Goal: Task Accomplishment & Management: Complete application form

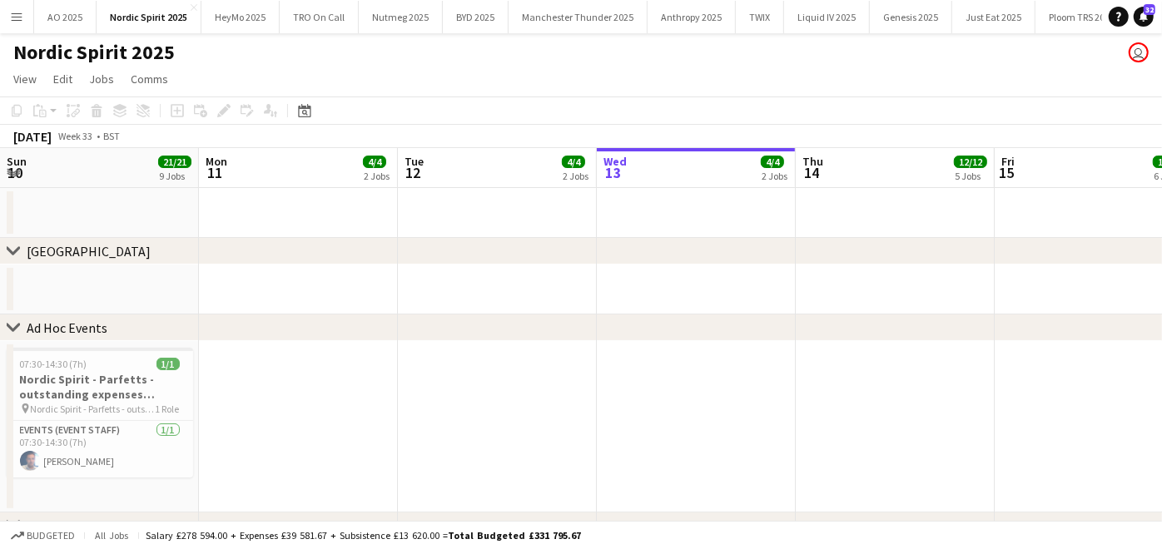
scroll to position [0, 397]
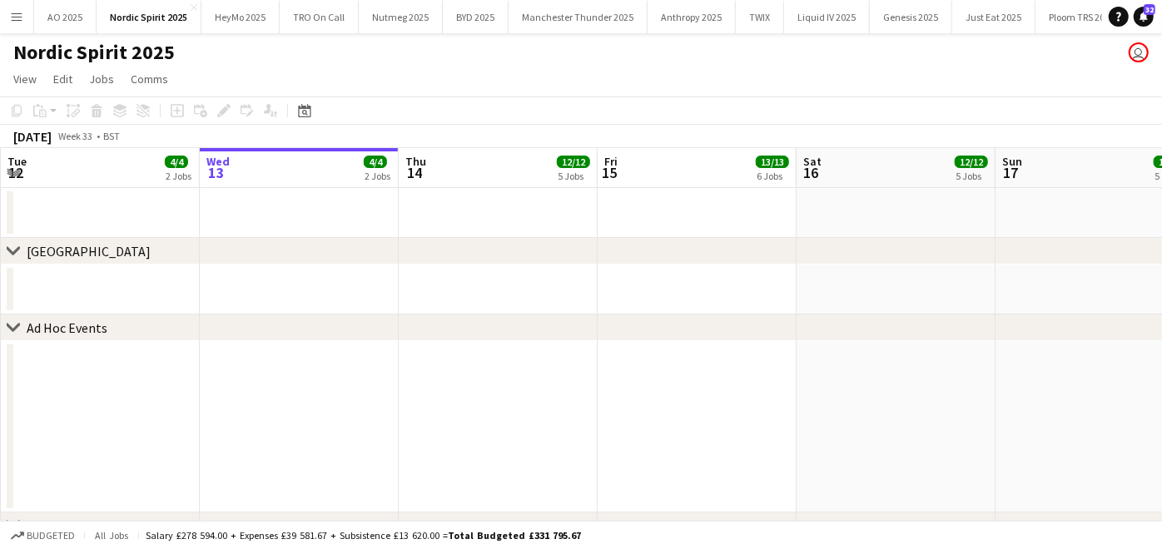
click at [17, 18] on app-icon "Menu" at bounding box center [16, 16] width 13 height 13
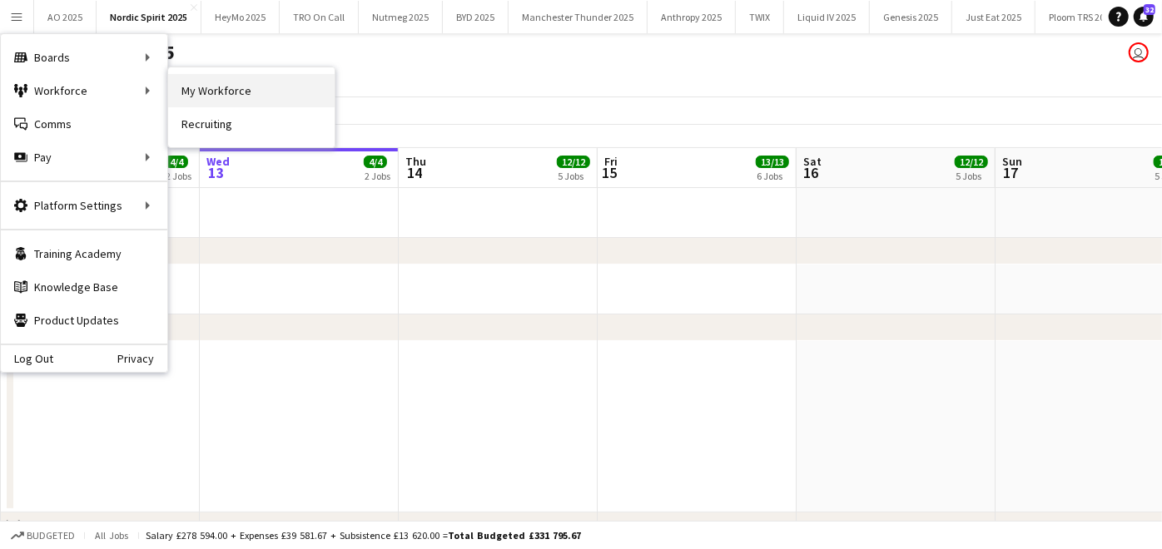
click at [204, 92] on link "My Workforce" at bounding box center [251, 90] width 166 height 33
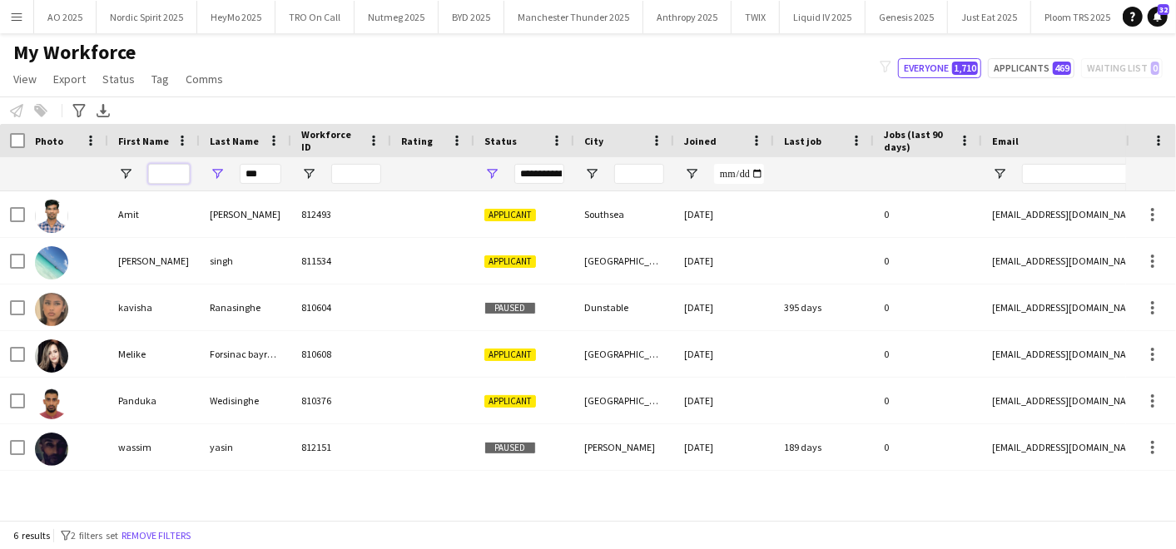
click at [169, 168] on input "First Name Filter Input" at bounding box center [169, 174] width 42 height 20
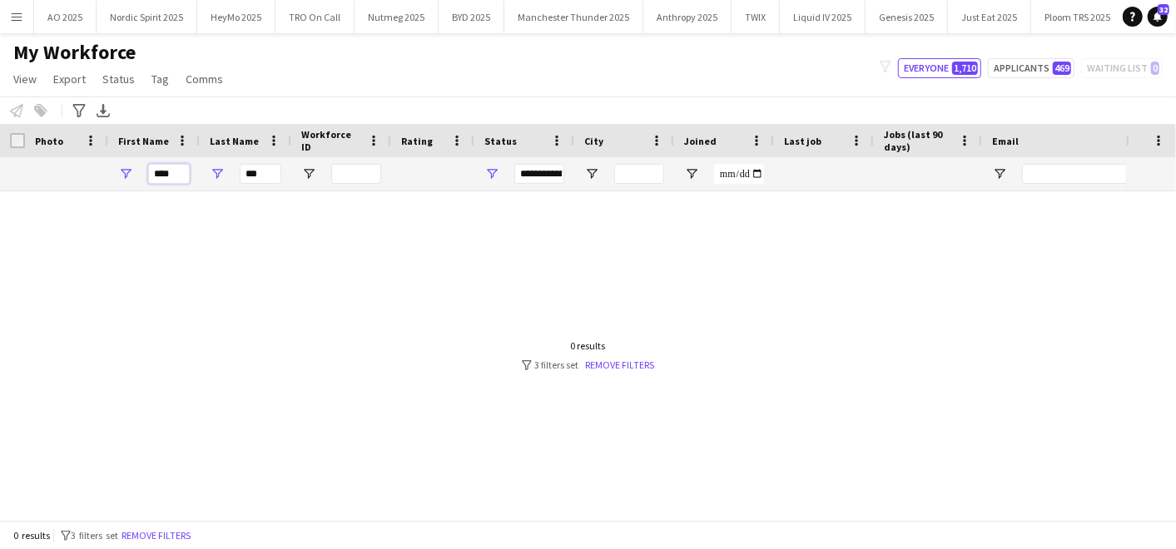
type input "****"
click at [9, 23] on button "Menu" at bounding box center [16, 16] width 33 height 33
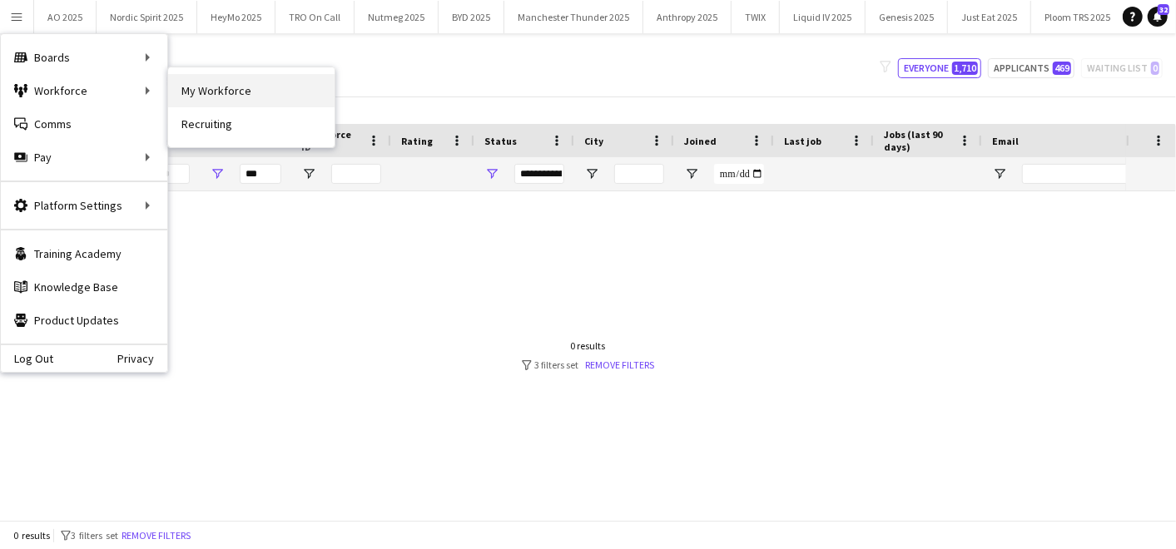
click at [203, 92] on link "My Workforce" at bounding box center [251, 90] width 166 height 33
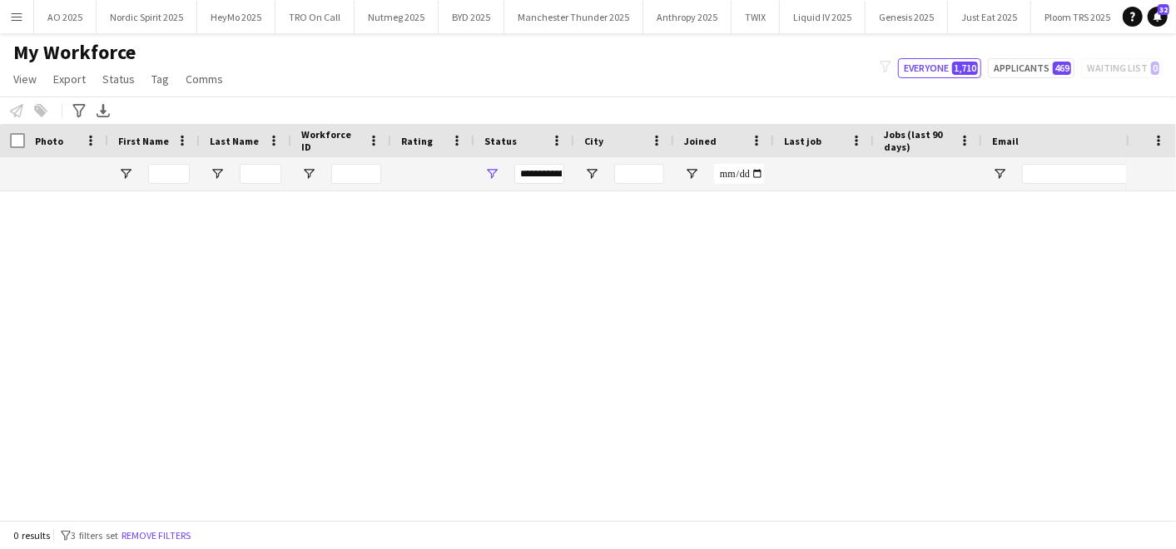
type input "****"
click at [257, 178] on input "***" at bounding box center [261, 174] width 42 height 20
type input "*"
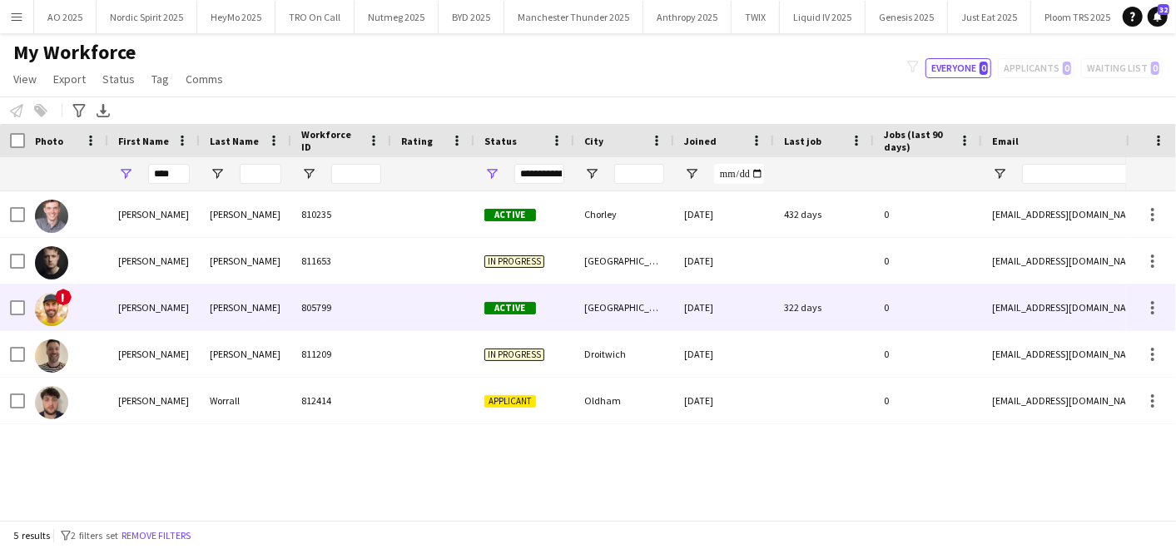
click at [163, 292] on div "[PERSON_NAME]" at bounding box center [154, 308] width 92 height 46
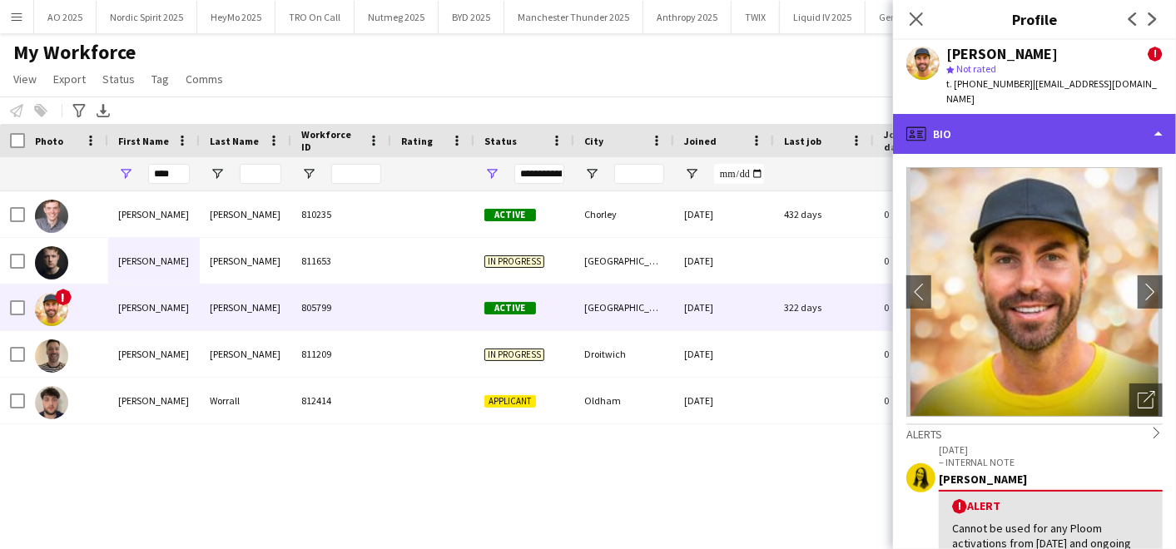
click at [948, 139] on div "profile Bio" at bounding box center [1034, 134] width 283 height 40
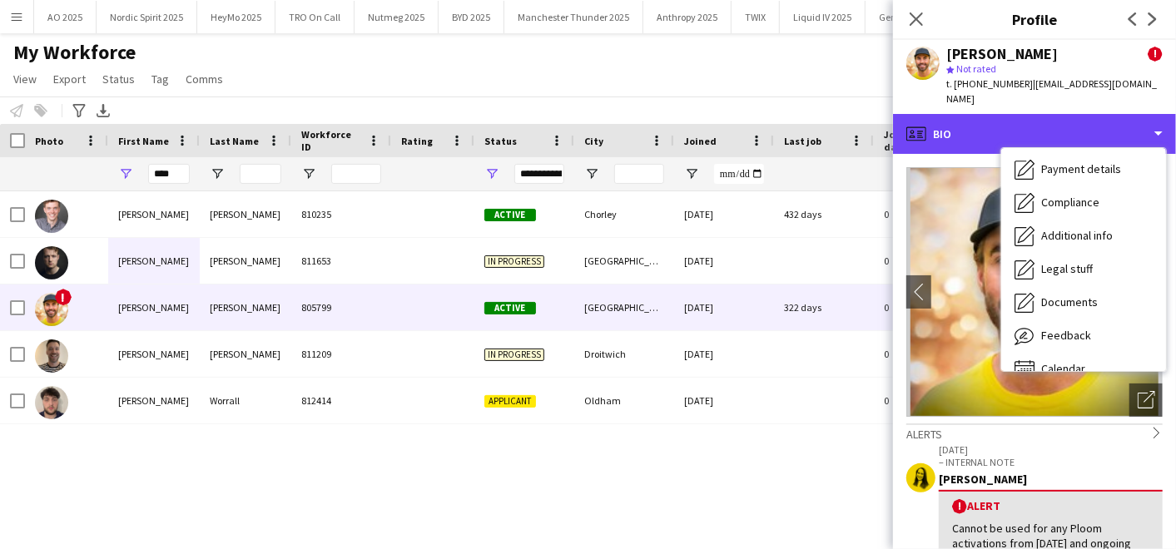
scroll to position [206, 0]
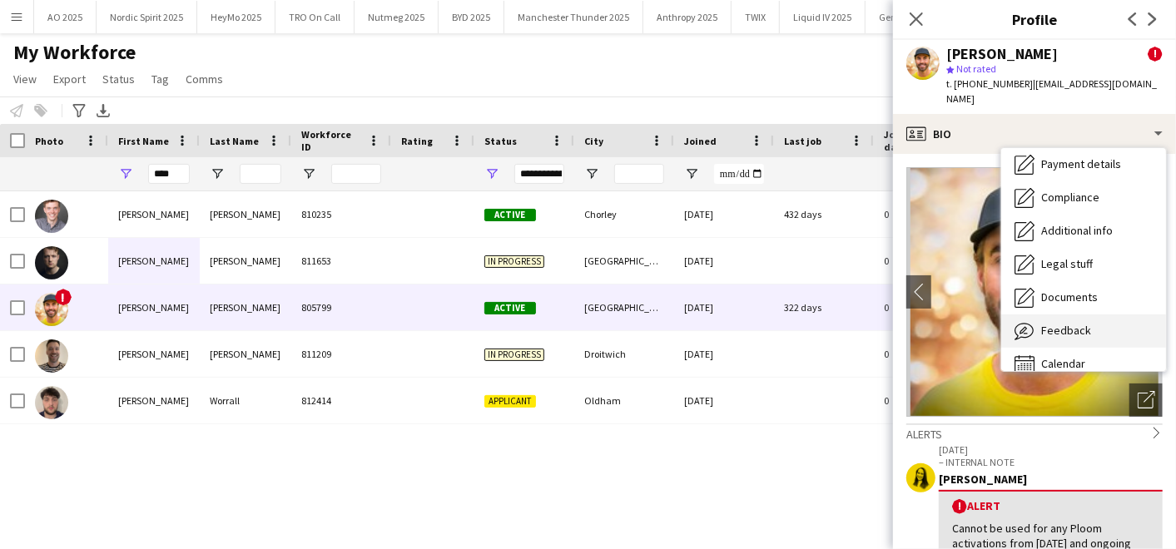
click at [1058, 335] on span "Feedback" at bounding box center [1066, 330] width 50 height 15
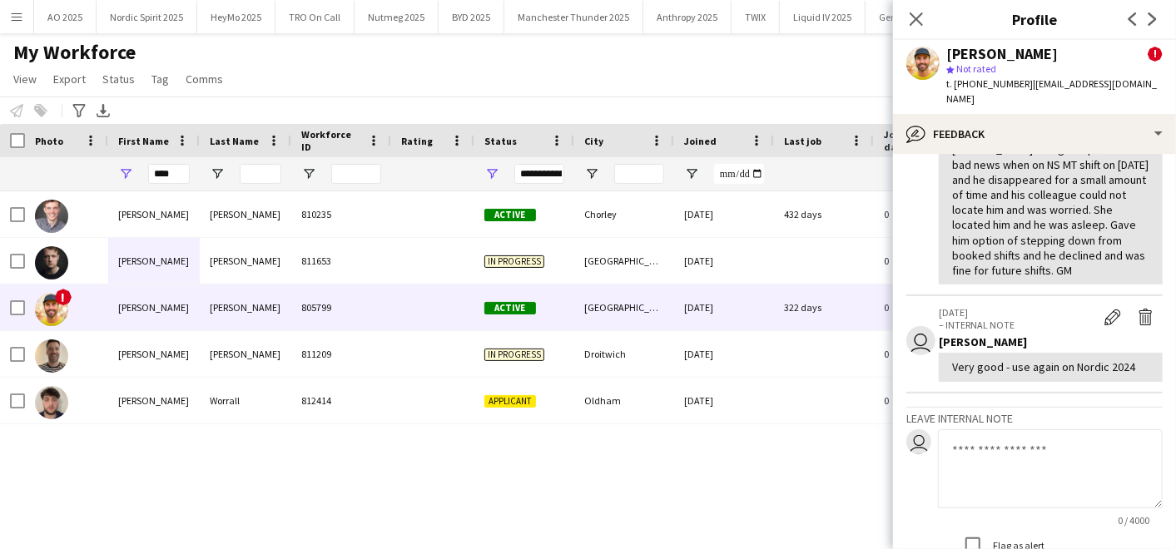
scroll to position [360, 0]
click at [7, 21] on button "Menu" at bounding box center [16, 16] width 33 height 33
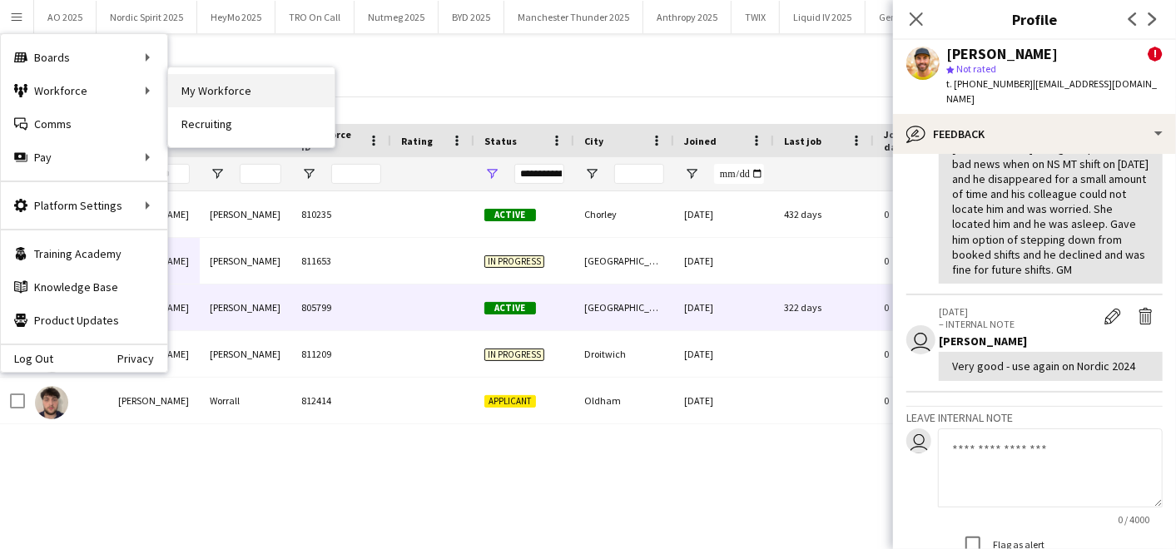
click at [175, 76] on link "My Workforce" at bounding box center [251, 90] width 166 height 33
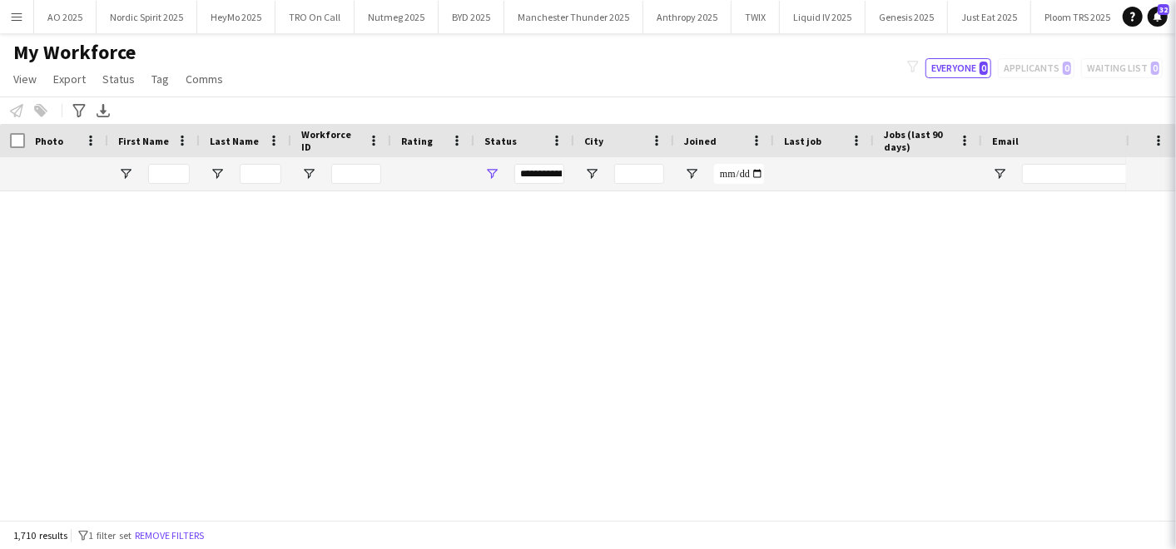
type input "****"
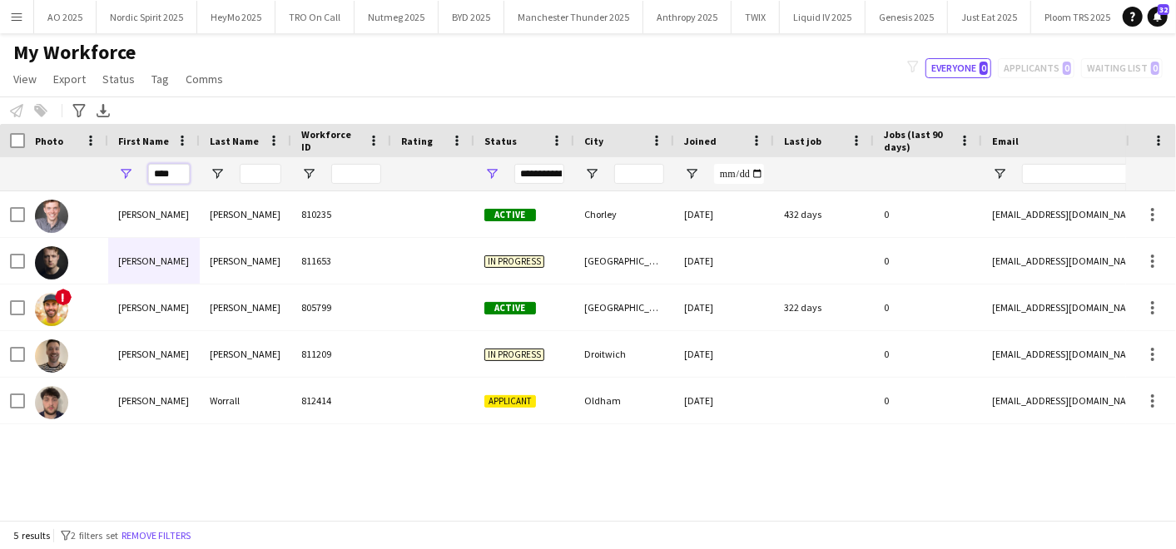
drag, startPoint x: 176, startPoint y: 167, endPoint x: 94, endPoint y: 178, distance: 83.1
click at [94, 178] on div "****" at bounding box center [902, 173] width 1805 height 33
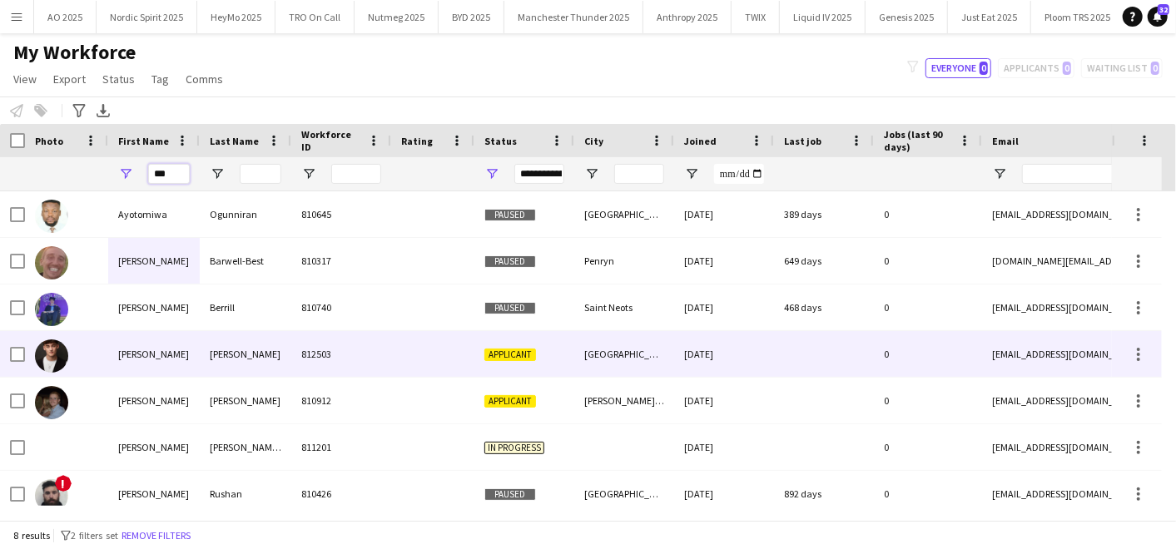
type input "***"
click at [173, 356] on div "[PERSON_NAME]" at bounding box center [154, 354] width 92 height 46
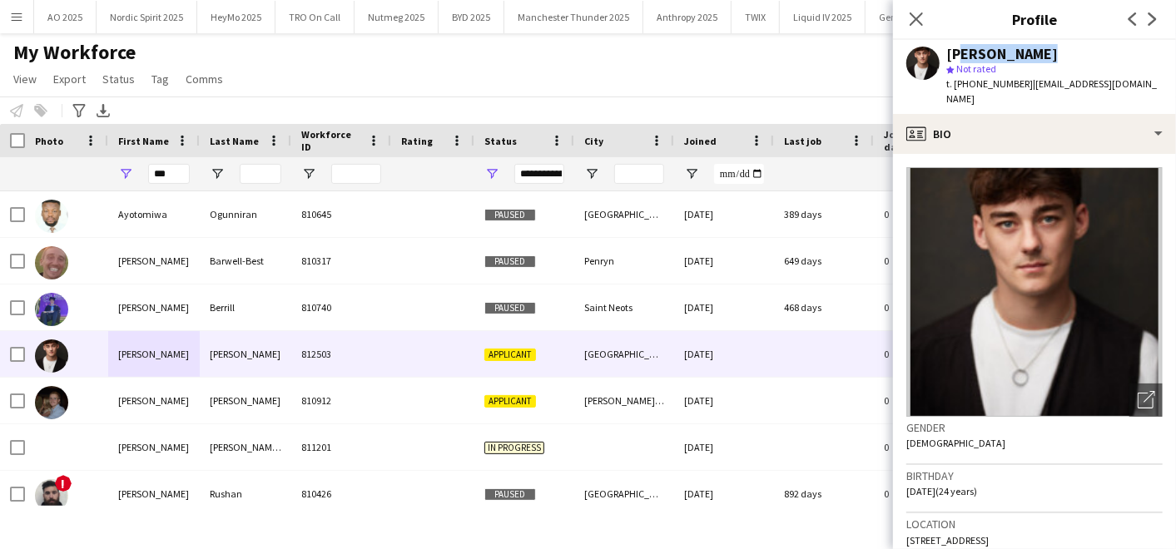
drag, startPoint x: 951, startPoint y: 50, endPoint x: 1044, endPoint y: 52, distance: 93.3
click at [1044, 52] on div "[PERSON_NAME]" at bounding box center [1003, 54] width 112 height 15
copy div "[PERSON_NAME]"
drag, startPoint x: 1036, startPoint y: 82, endPoint x: 1155, endPoint y: 102, distance: 119.9
click at [1155, 102] on div "t. [PHONE_NUMBER] | [EMAIL_ADDRESS][DOMAIN_NAME]" at bounding box center [1055, 92] width 216 height 30
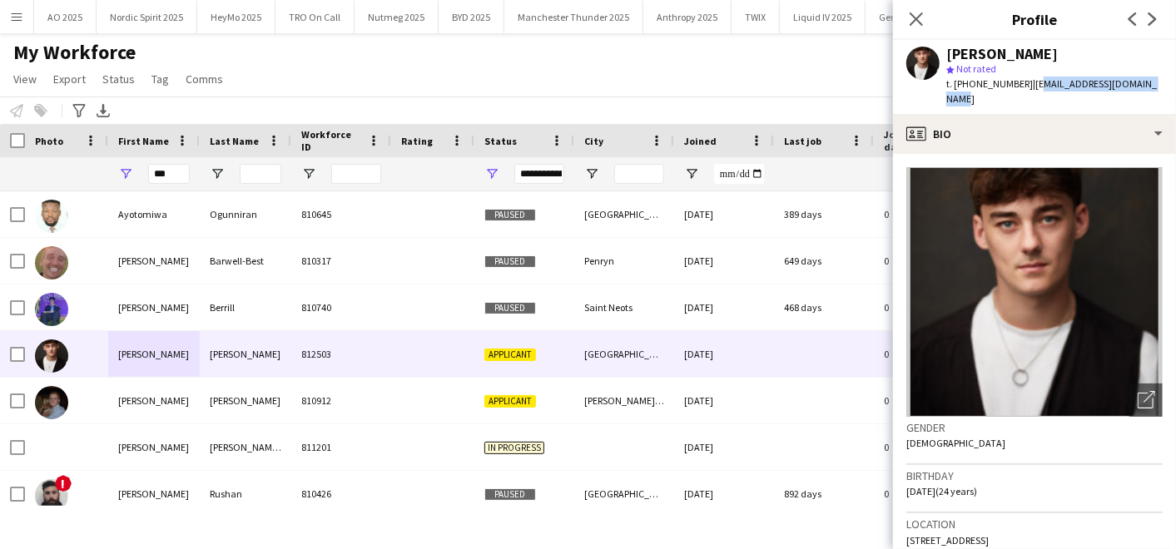
copy span "[EMAIL_ADDRESS][DOMAIN_NAME]"
click at [982, 82] on span "t. [PHONE_NUMBER]" at bounding box center [990, 83] width 87 height 12
drag, startPoint x: 970, startPoint y: 82, endPoint x: 1024, endPoint y: 78, distance: 54.2
click at [1024, 78] on span "t. [PHONE_NUMBER]" at bounding box center [990, 83] width 87 height 12
copy span "07450088627"
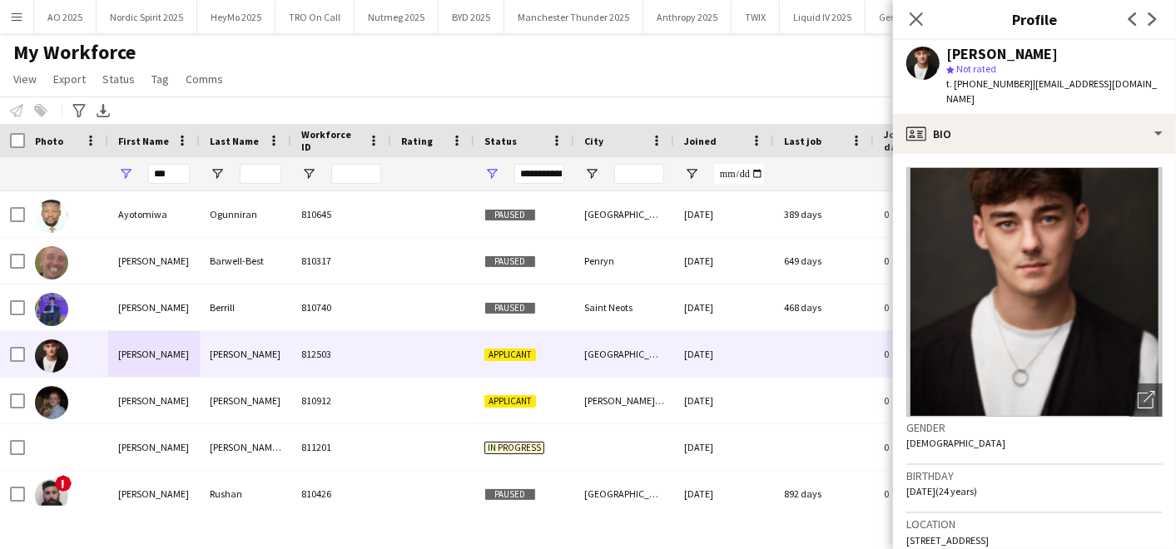
scroll to position [105, 0]
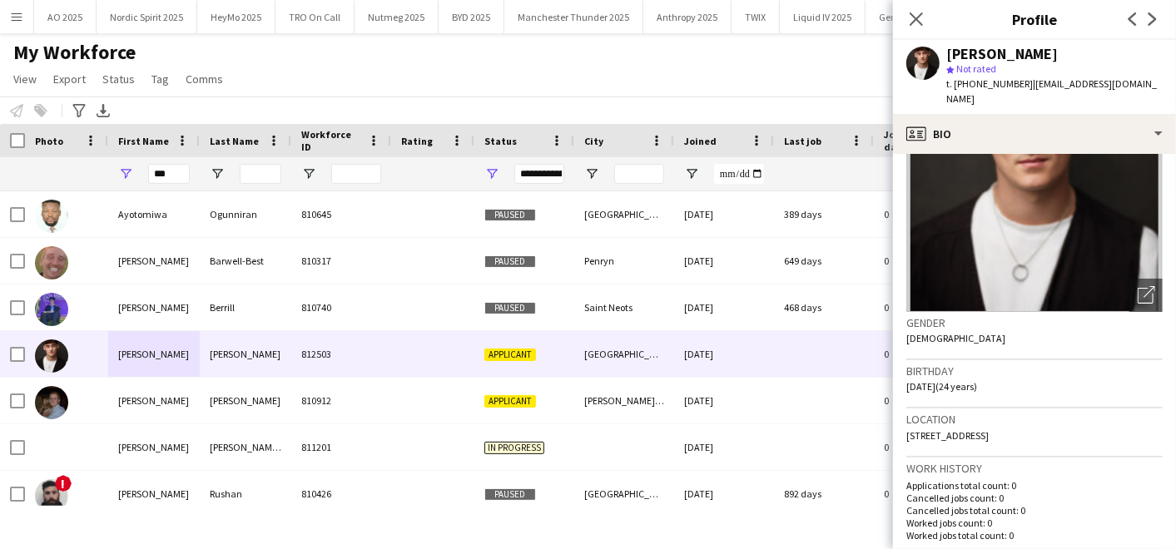
drag, startPoint x: 909, startPoint y: 433, endPoint x: 1044, endPoint y: 429, distance: 134.9
click at [1044, 429] on div "Location [STREET_ADDRESS]" at bounding box center [1035, 433] width 256 height 48
copy span "[STREET_ADDRESS]"
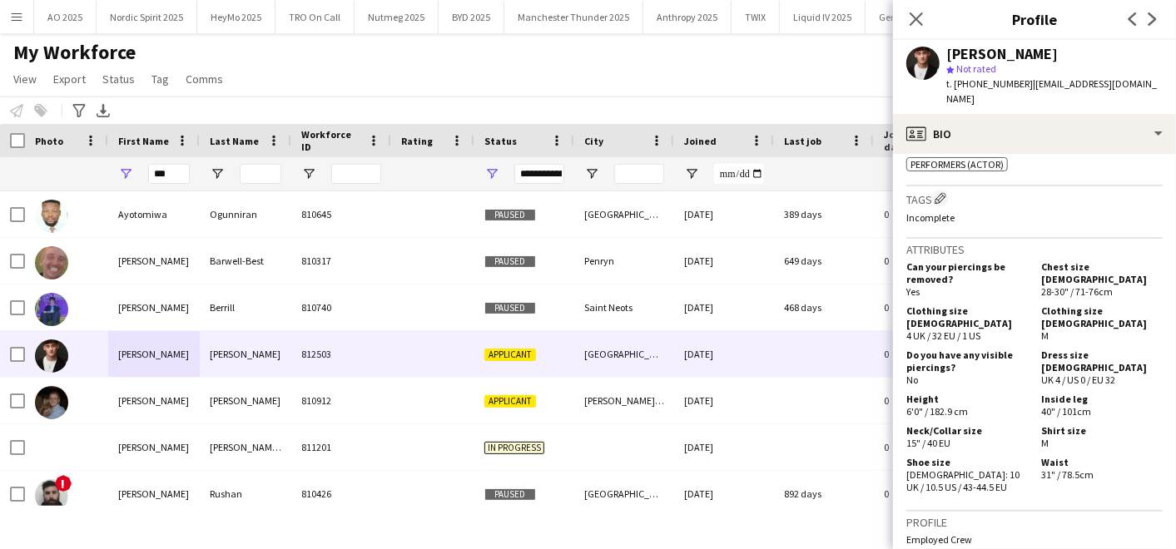
scroll to position [611, 0]
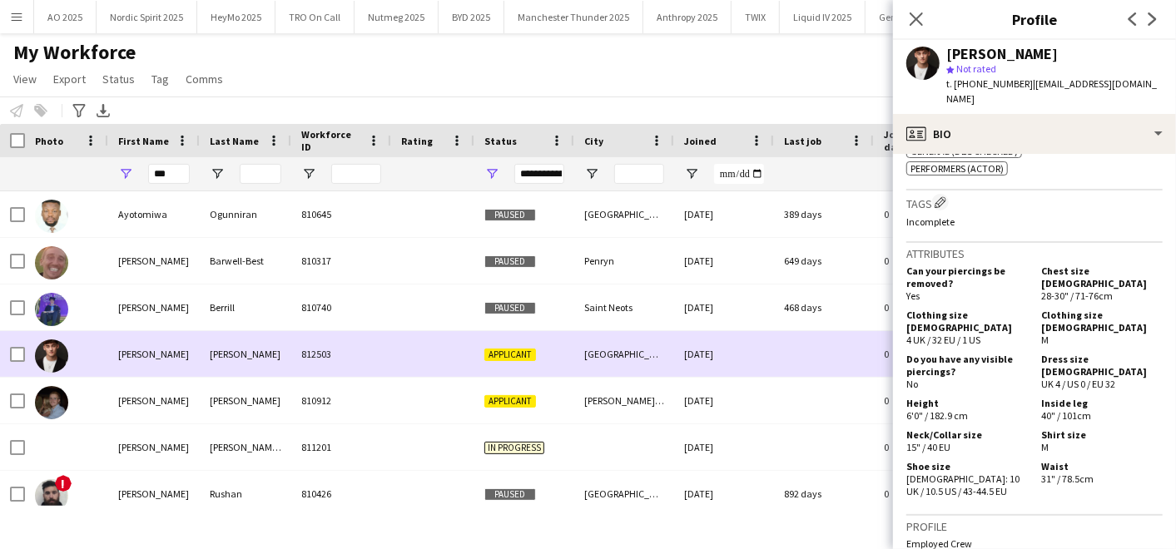
click at [216, 363] on div "[PERSON_NAME]" at bounding box center [246, 354] width 92 height 46
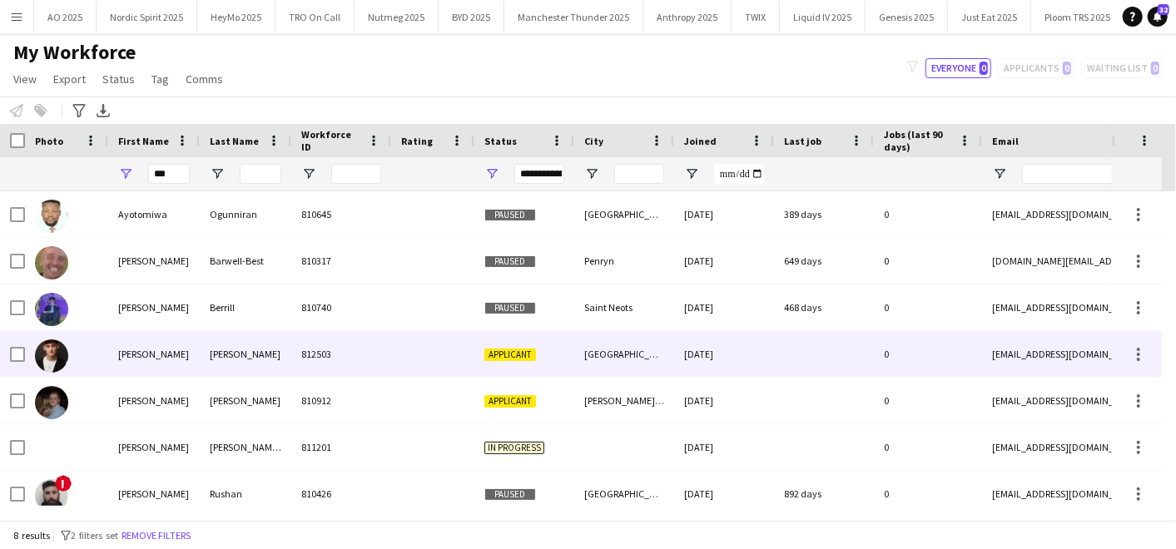
click at [683, 339] on div "[DATE]" at bounding box center [724, 354] width 100 height 46
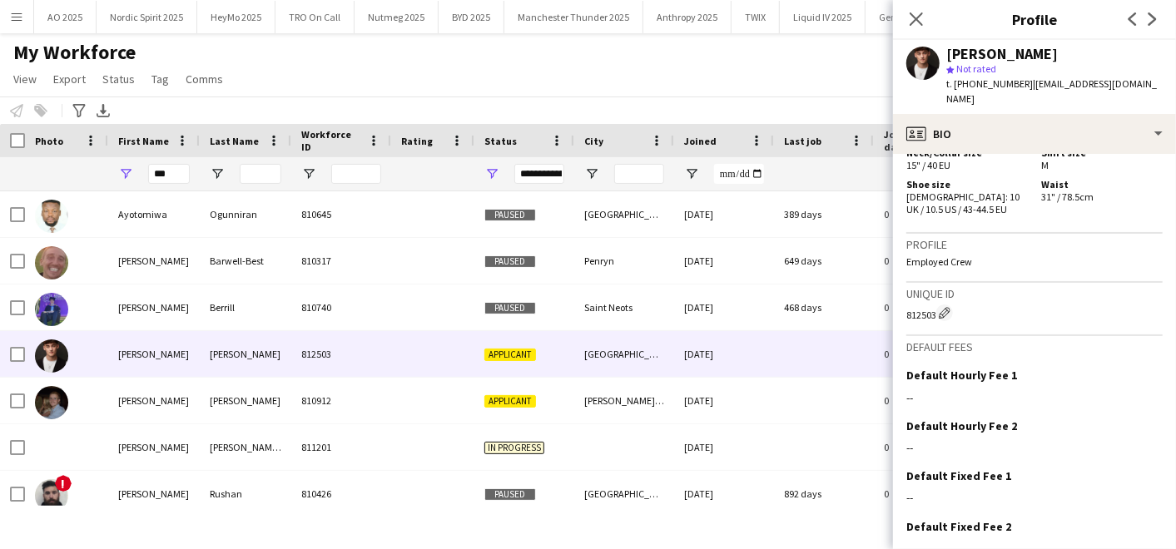
scroll to position [956, 0]
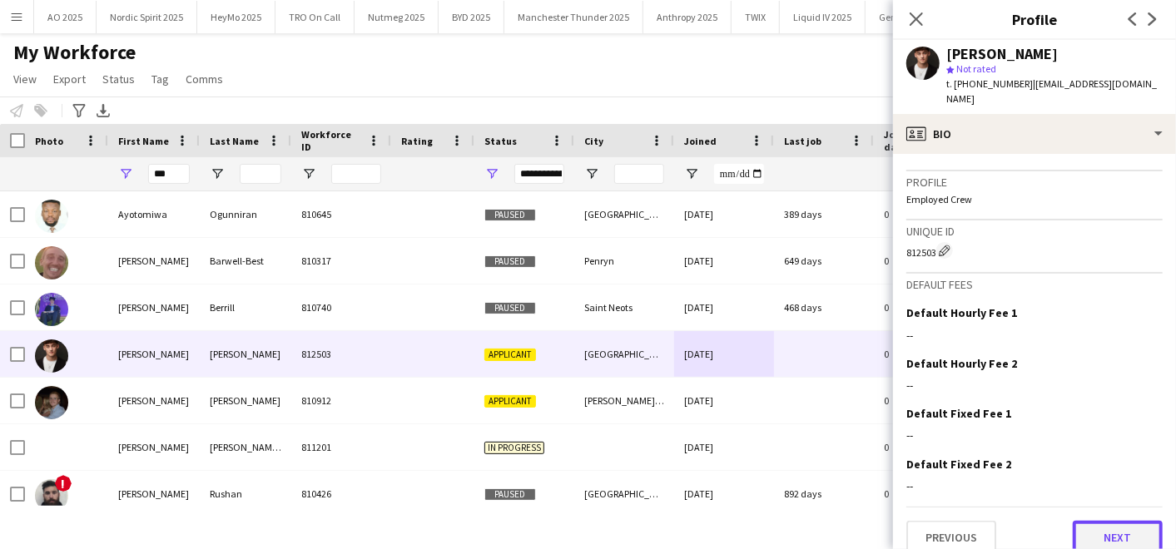
click at [1074, 521] on button "Next" at bounding box center [1118, 537] width 90 height 33
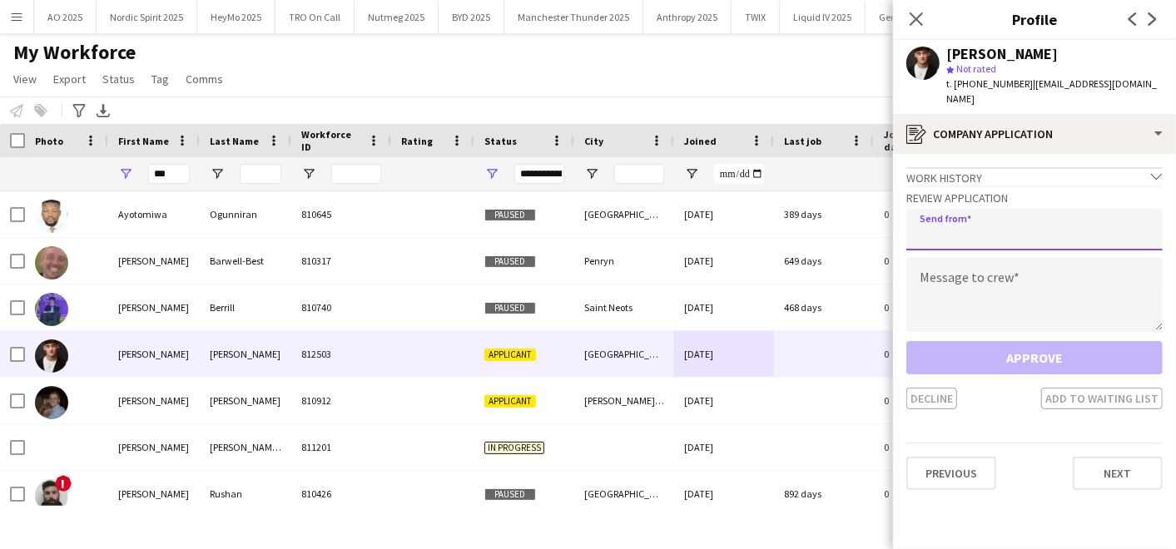
click at [1026, 247] on input "email" at bounding box center [1035, 230] width 256 height 42
type input "**********"
click at [994, 388] on div "Decline Add to waiting list" at bounding box center [1035, 399] width 256 height 22
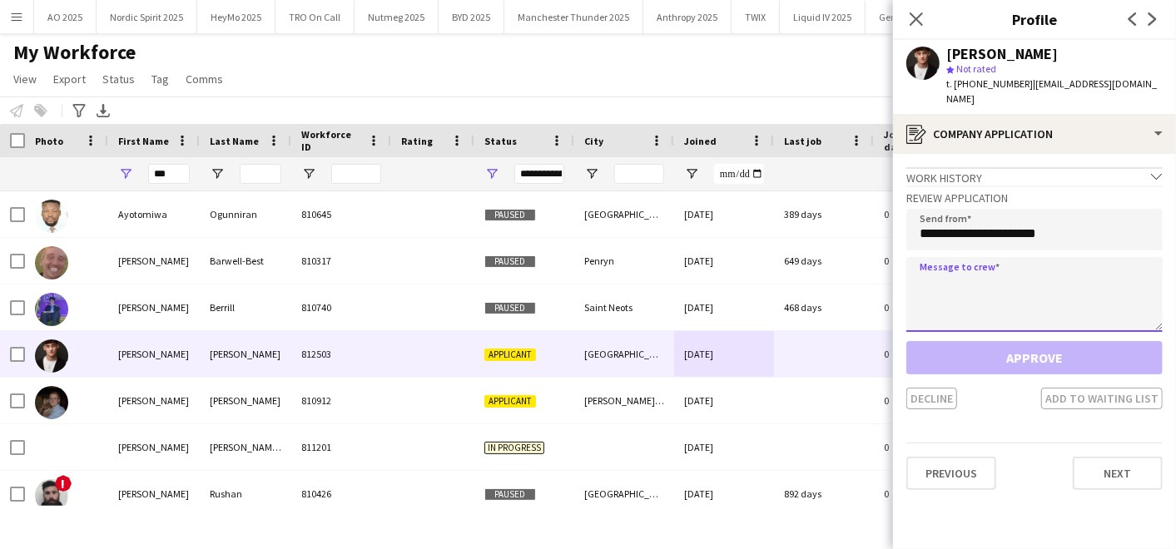
click at [972, 271] on textarea at bounding box center [1035, 294] width 256 height 75
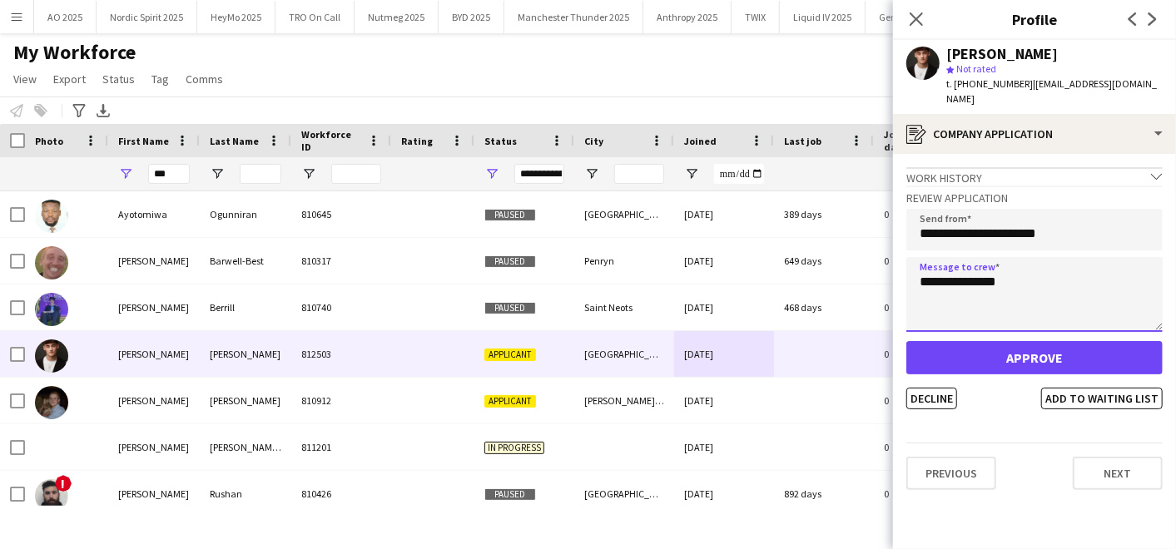
type textarea "**********"
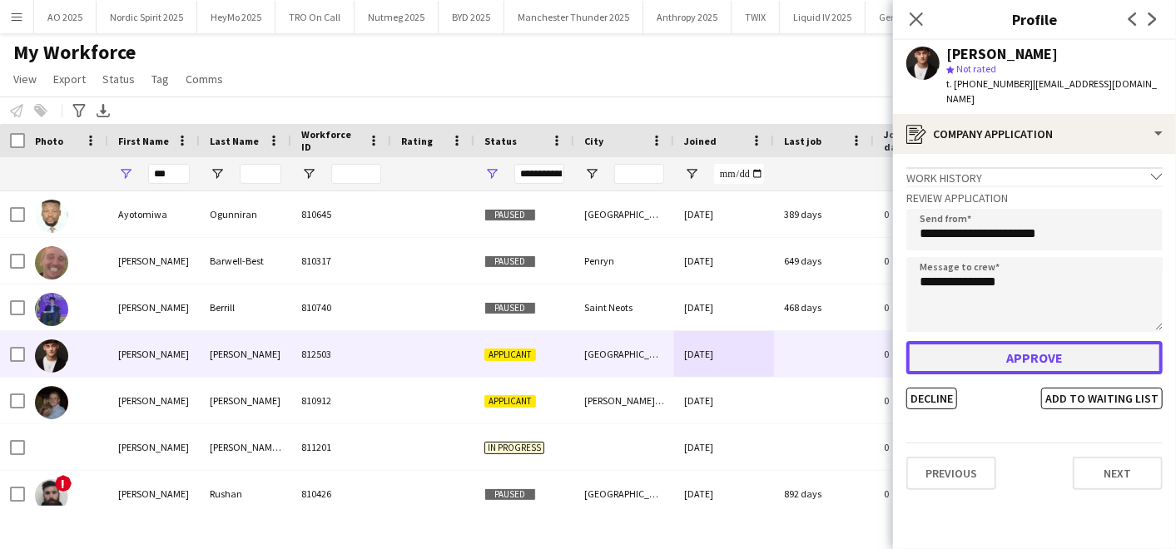
click at [977, 341] on button "Approve" at bounding box center [1035, 357] width 256 height 33
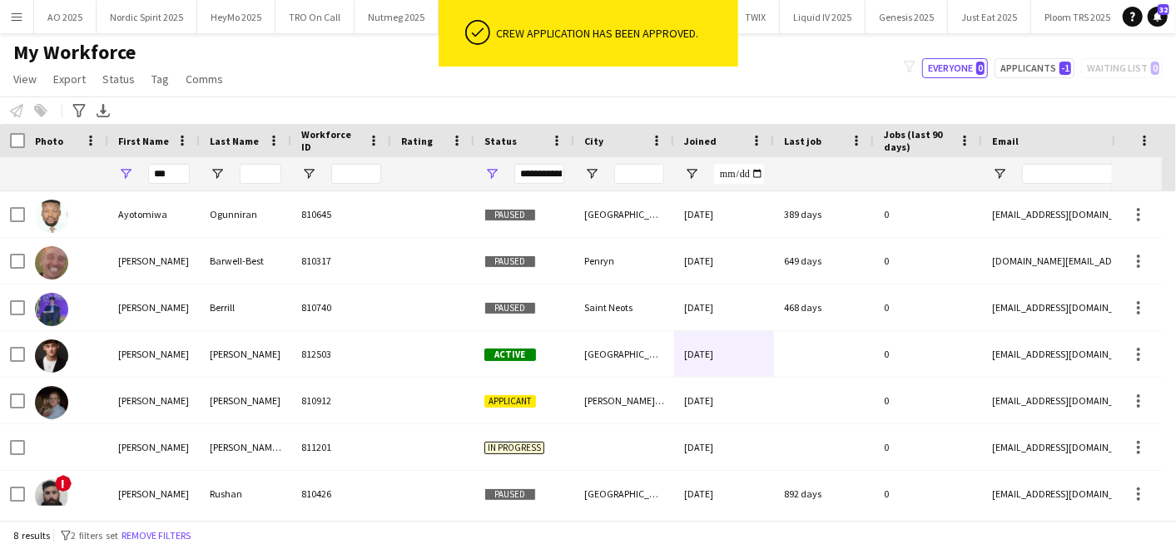
click at [604, 76] on div "My Workforce View Views Default view Compliance Log New view Update view Delete…" at bounding box center [588, 68] width 1176 height 57
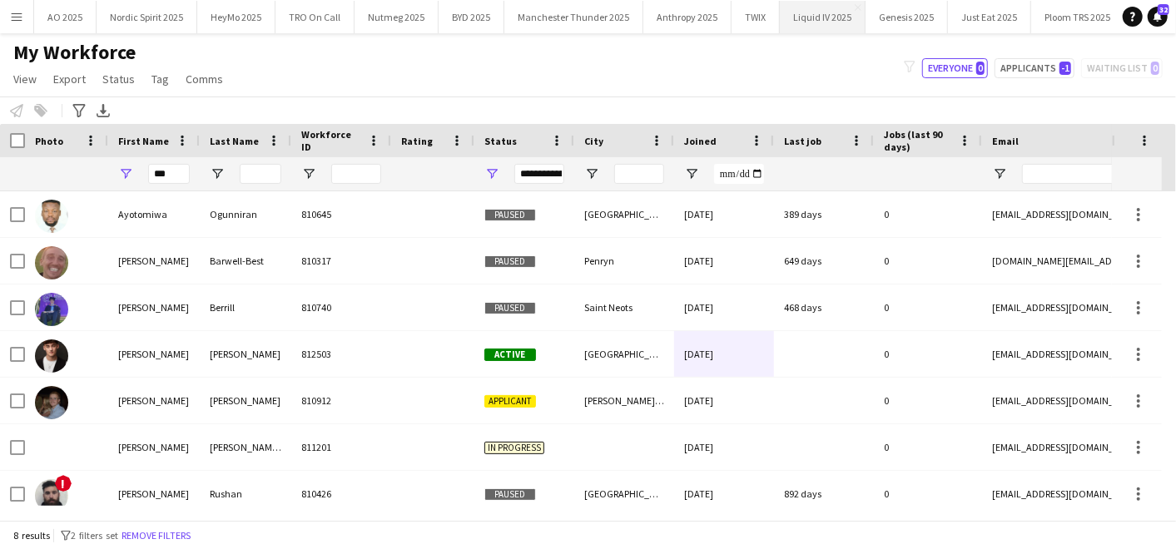
click at [813, 12] on button "Liquid IV 2025 Close" at bounding box center [823, 17] width 86 height 32
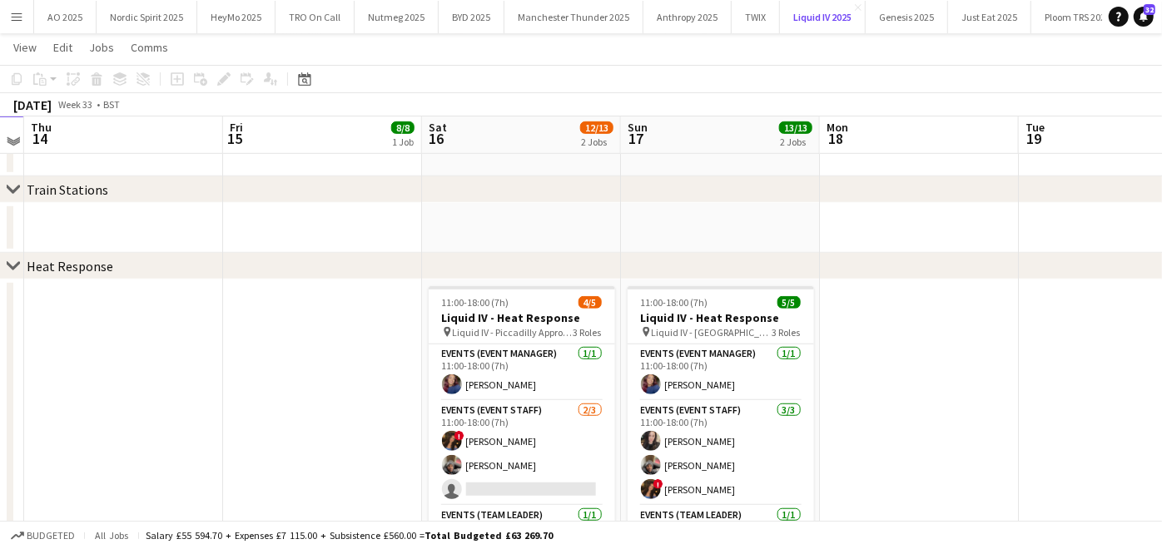
scroll to position [29, 0]
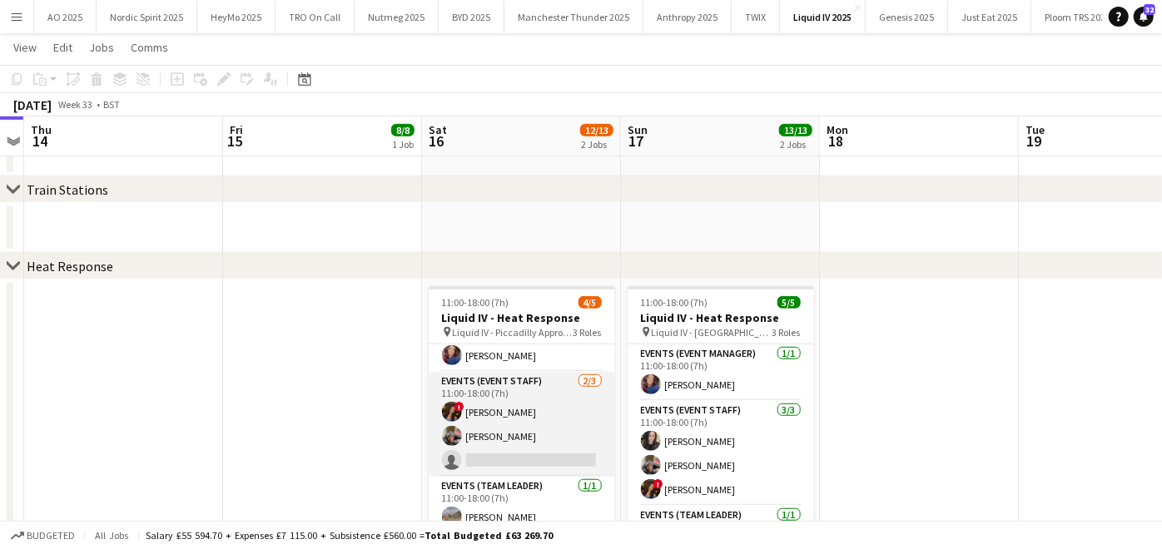
click at [519, 462] on app-card-role "Events (Event Staff) [DATE] 11:00-18:00 (7h) ! Dua [PERSON_NAME] Fayyad [PERSON…" at bounding box center [522, 424] width 186 height 105
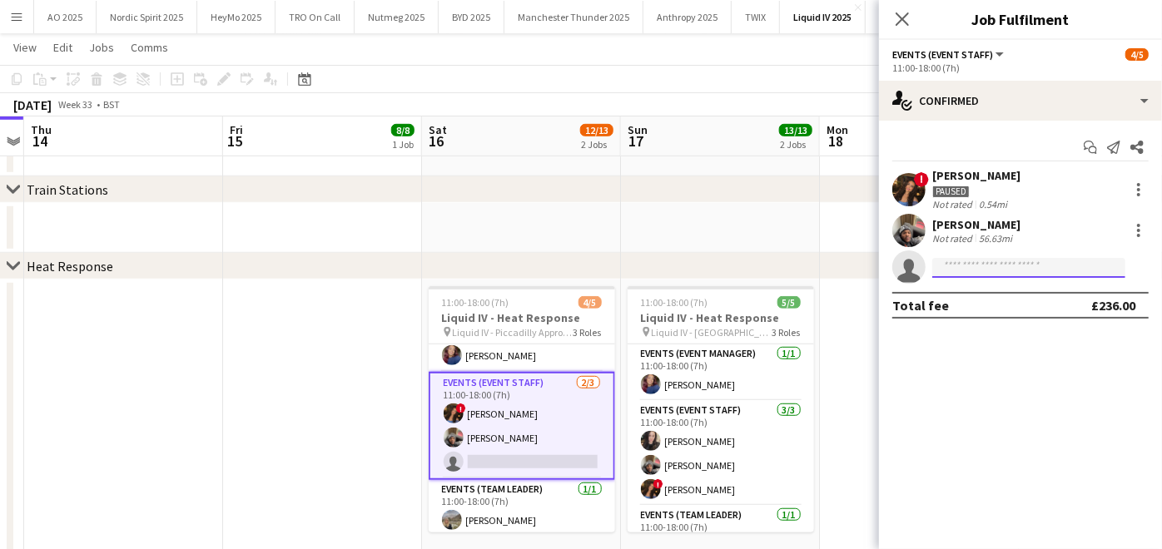
click at [997, 268] on input at bounding box center [1028, 268] width 193 height 20
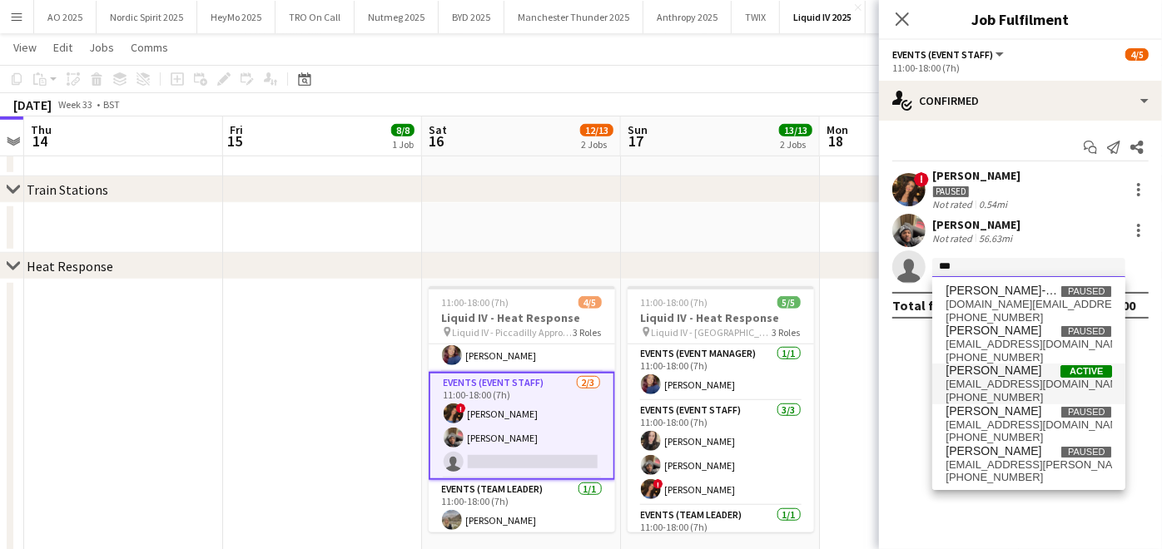
type input "***"
click at [975, 379] on span "[EMAIL_ADDRESS][DOMAIN_NAME]" at bounding box center [1029, 384] width 166 height 13
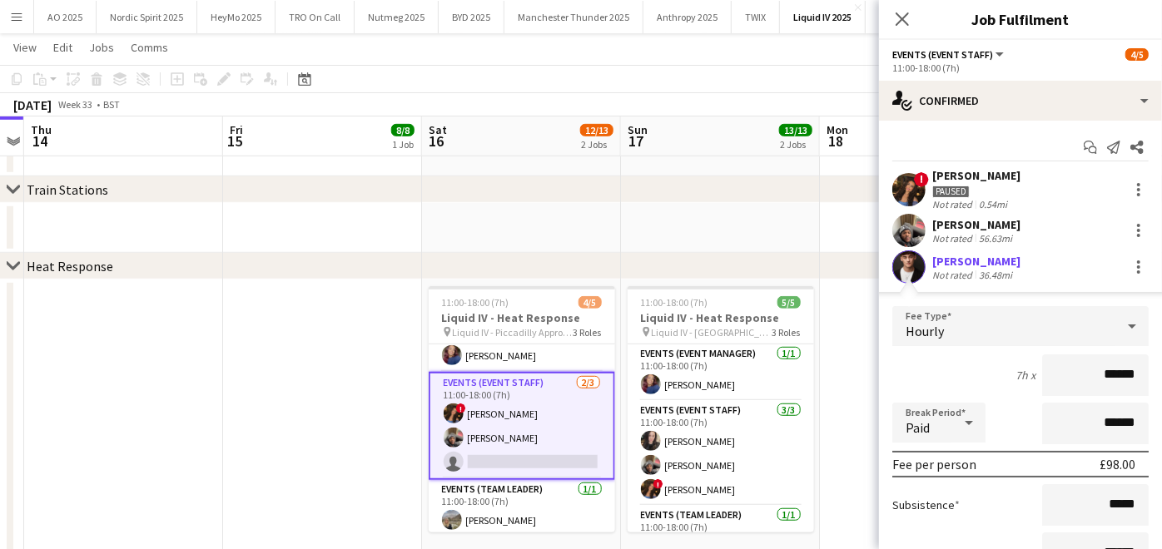
scroll to position [157, 0]
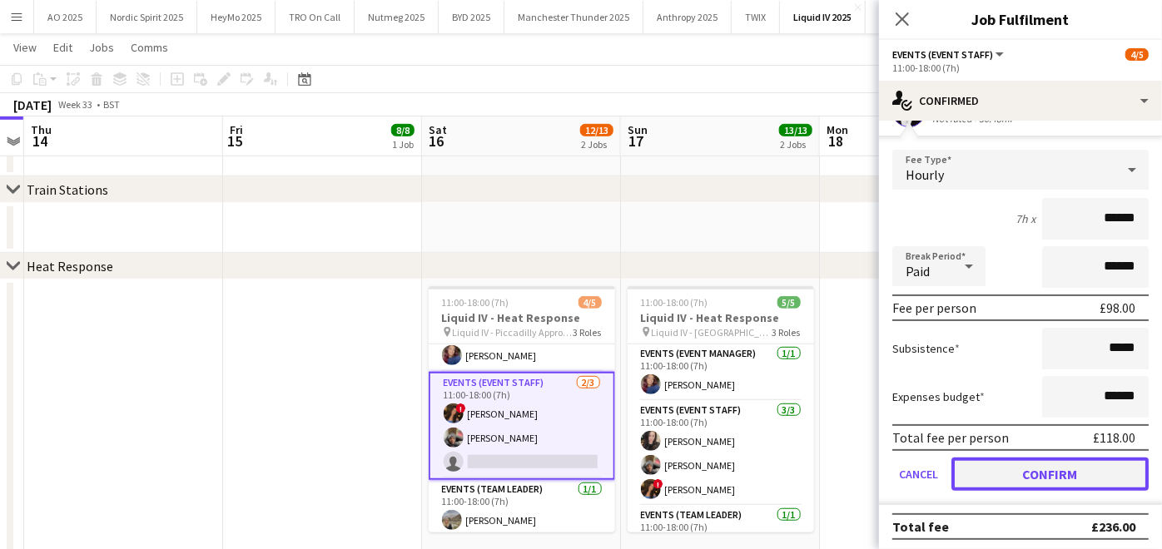
click at [1009, 475] on button "Confirm" at bounding box center [1050, 474] width 197 height 33
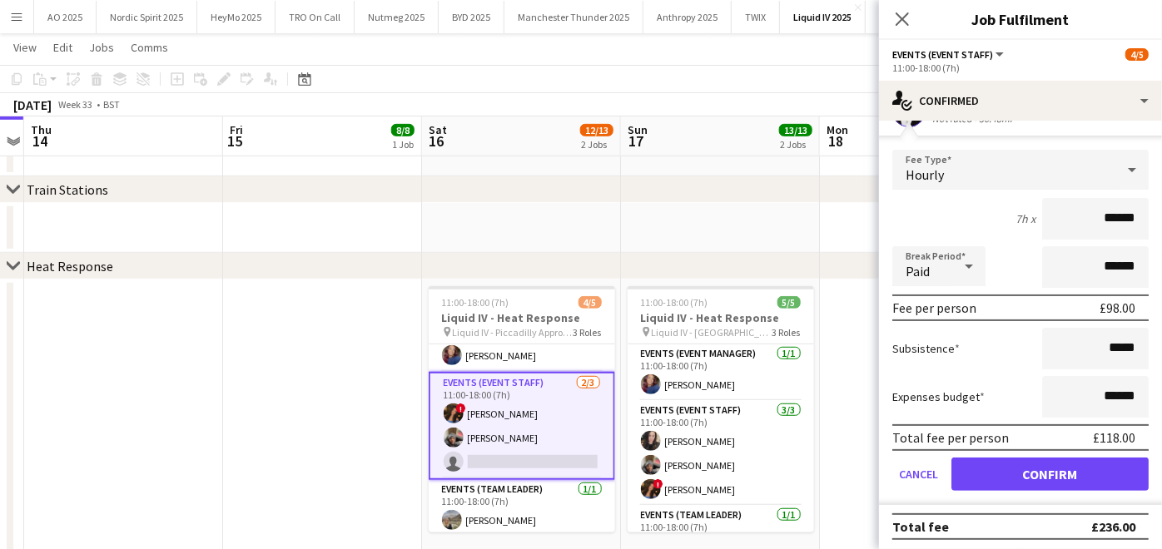
scroll to position [0, 0]
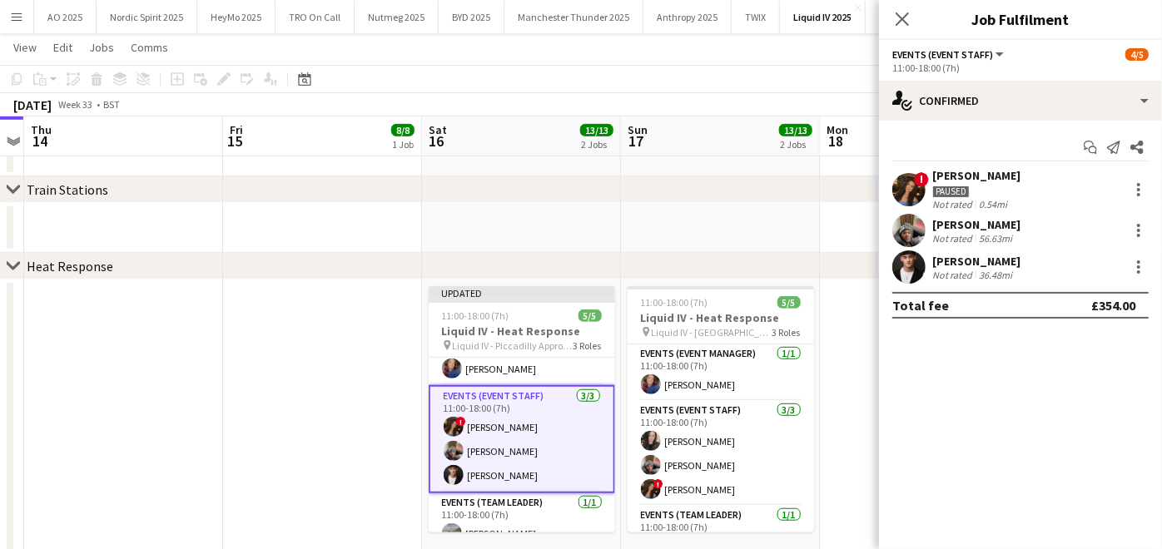
click at [264, 370] on app-date-cell at bounding box center [322, 423] width 199 height 286
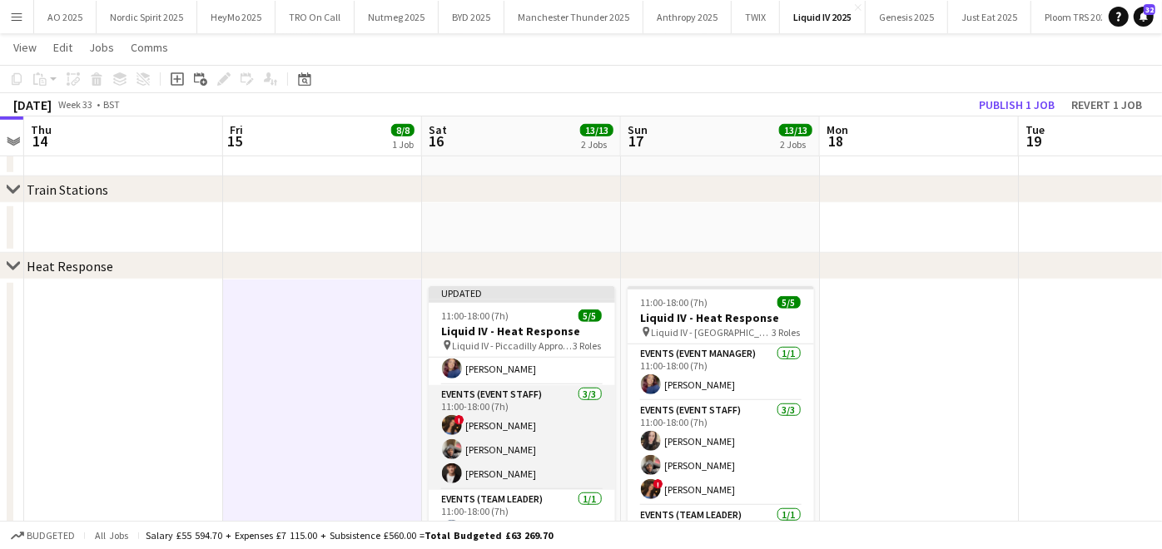
click at [504, 455] on app-card-role "Events (Event Staff) [DATE] 11:00-18:00 (7h) ! Dua [PERSON_NAME] Fayyad [PERSON…" at bounding box center [522, 437] width 186 height 105
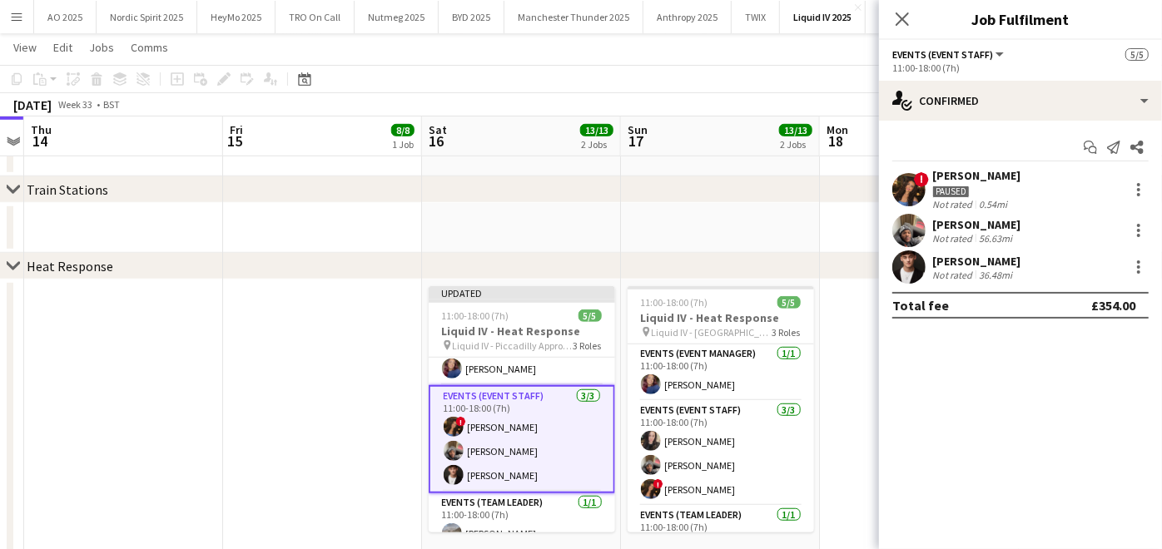
click at [982, 252] on div "[PERSON_NAME] Not rated 36.48mi" at bounding box center [1020, 267] width 283 height 33
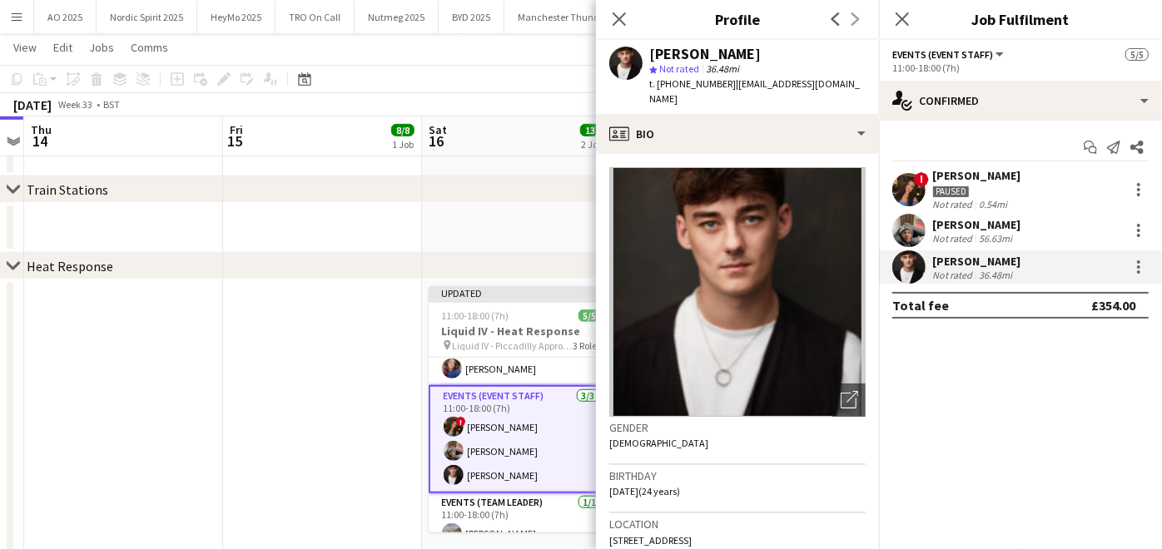
click at [748, 97] on div "t. [PHONE_NUMBER] | [EMAIL_ADDRESS][DOMAIN_NAME]" at bounding box center [757, 92] width 216 height 30
drag, startPoint x: 735, startPoint y: 82, endPoint x: 737, endPoint y: 107, distance: 24.2
click at [737, 107] on div "[PERSON_NAME] star Not rated 36.48mi t. [PHONE_NUMBER] | [EMAIL_ADDRESS][DOMAIN…" at bounding box center [737, 77] width 283 height 74
copy span "[EMAIL_ADDRESS][DOMAIN_NAME]"
click at [181, 334] on app-date-cell at bounding box center [123, 423] width 199 height 286
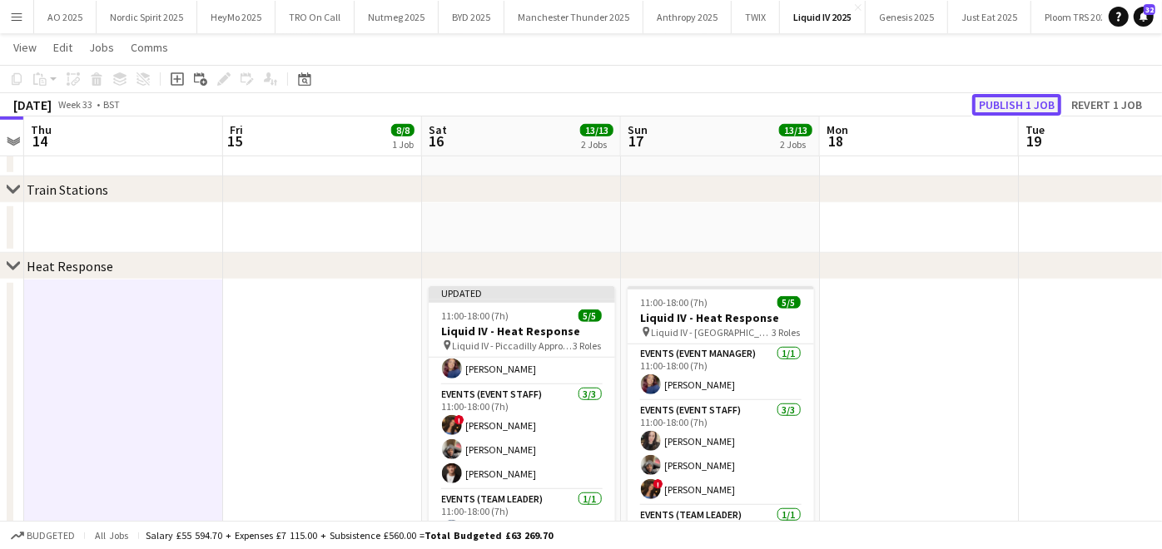
click at [997, 102] on button "Publish 1 job" at bounding box center [1016, 105] width 89 height 22
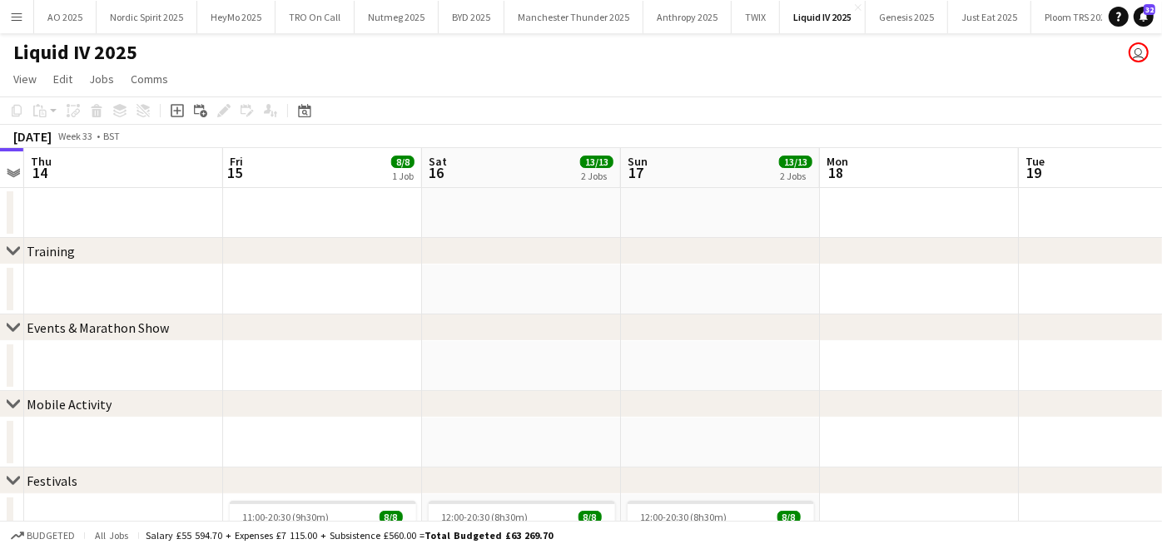
click at [9, 28] on button "Menu" at bounding box center [16, 16] width 33 height 33
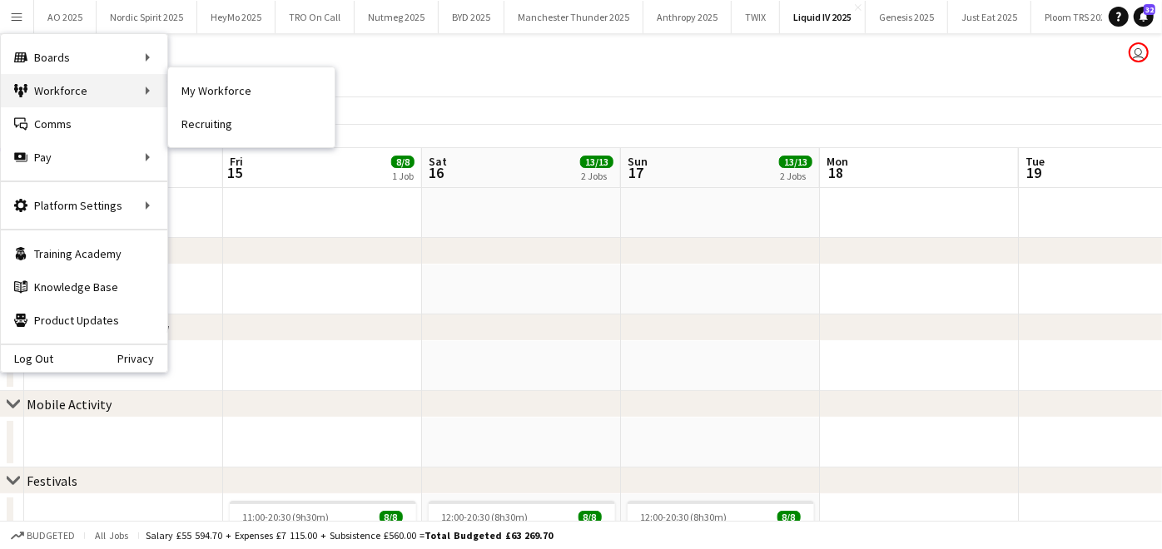
click at [117, 89] on div "Workforce Workforce" at bounding box center [84, 90] width 166 height 33
click at [226, 136] on link "Recruiting" at bounding box center [251, 123] width 166 height 33
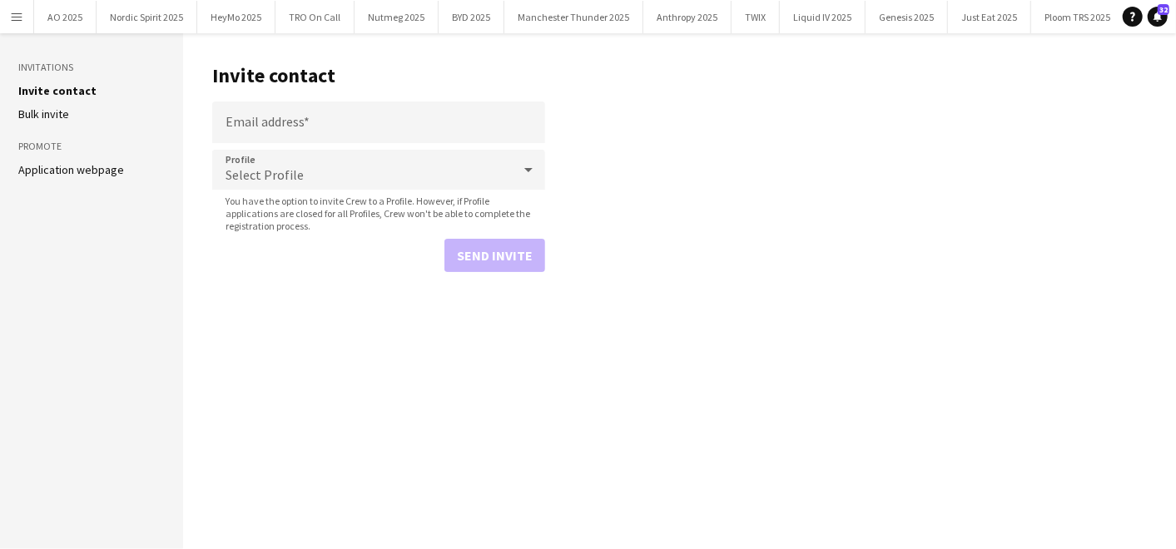
click at [67, 169] on link "Application webpage" at bounding box center [71, 169] width 106 height 15
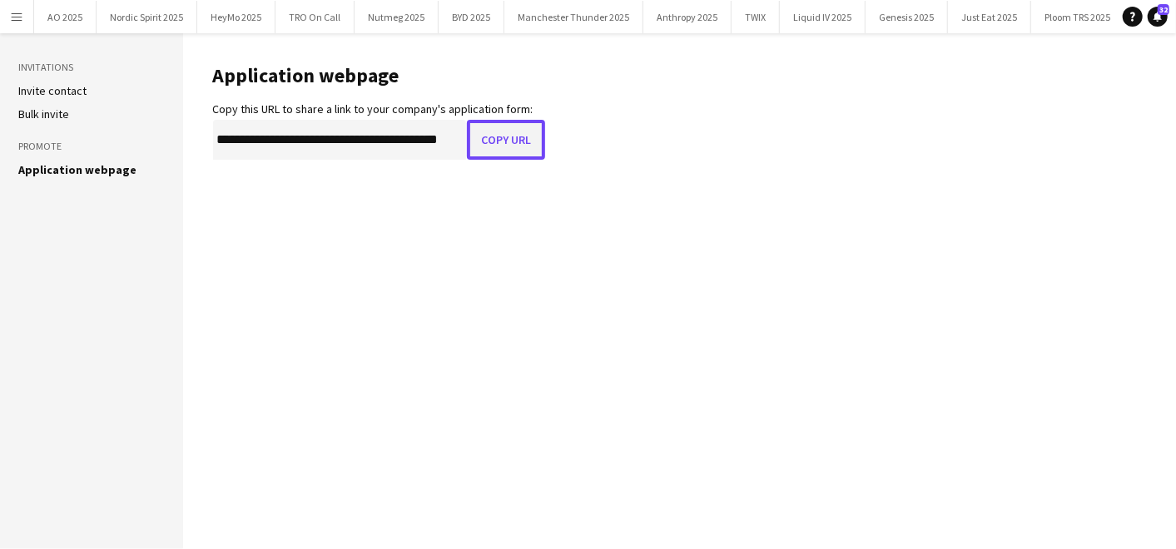
click at [494, 159] on button "Copy URL" at bounding box center [506, 140] width 78 height 40
click at [134, 28] on button "Nordic Spirit 2025 Close" at bounding box center [147, 17] width 101 height 32
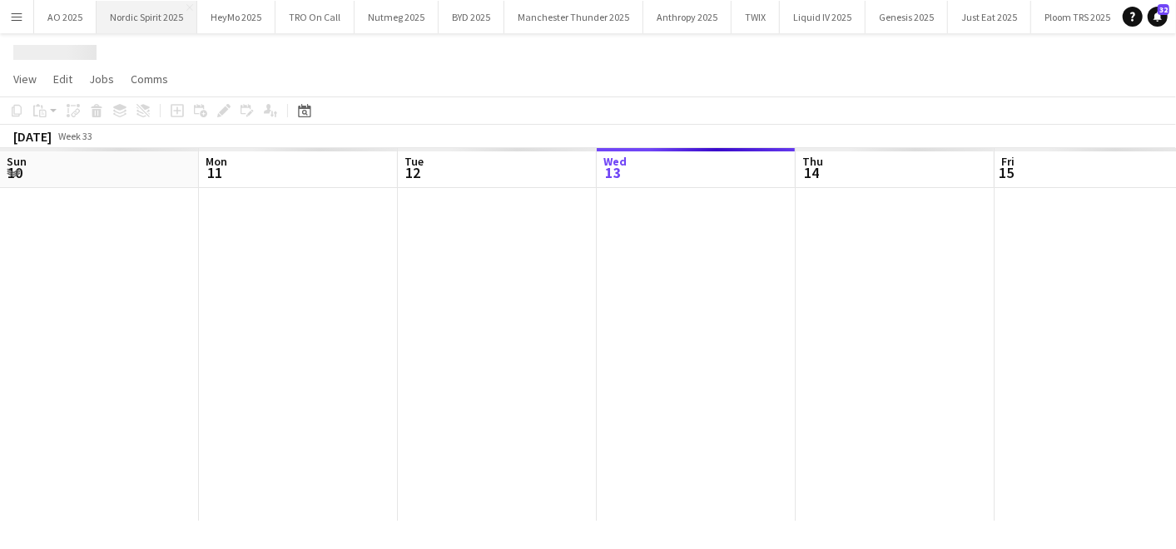
scroll to position [0, 397]
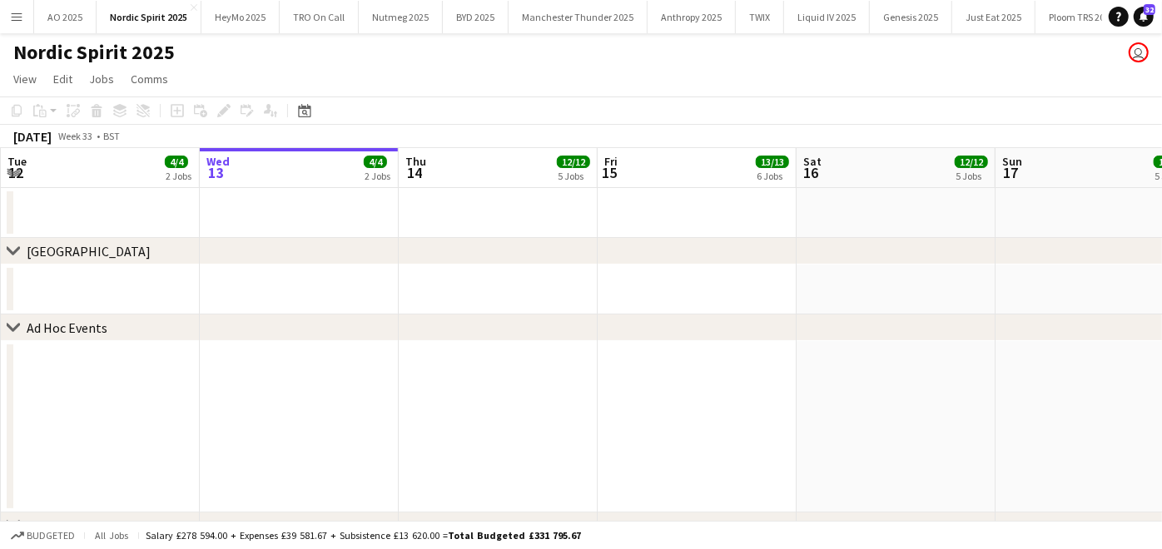
click at [2, 19] on button "Menu" at bounding box center [16, 16] width 33 height 33
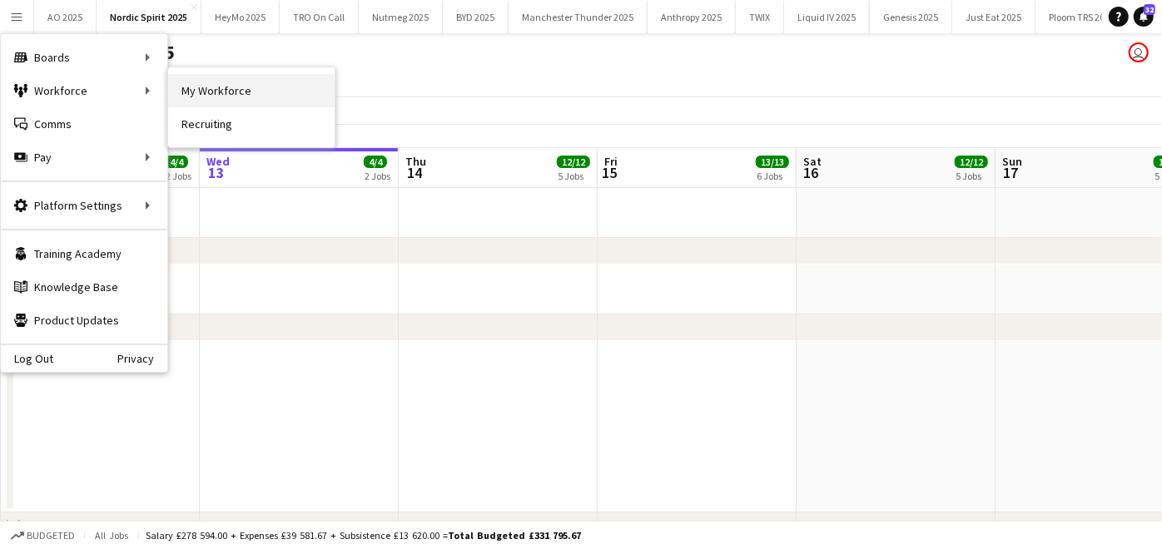
click at [183, 100] on link "My Workforce" at bounding box center [251, 90] width 166 height 33
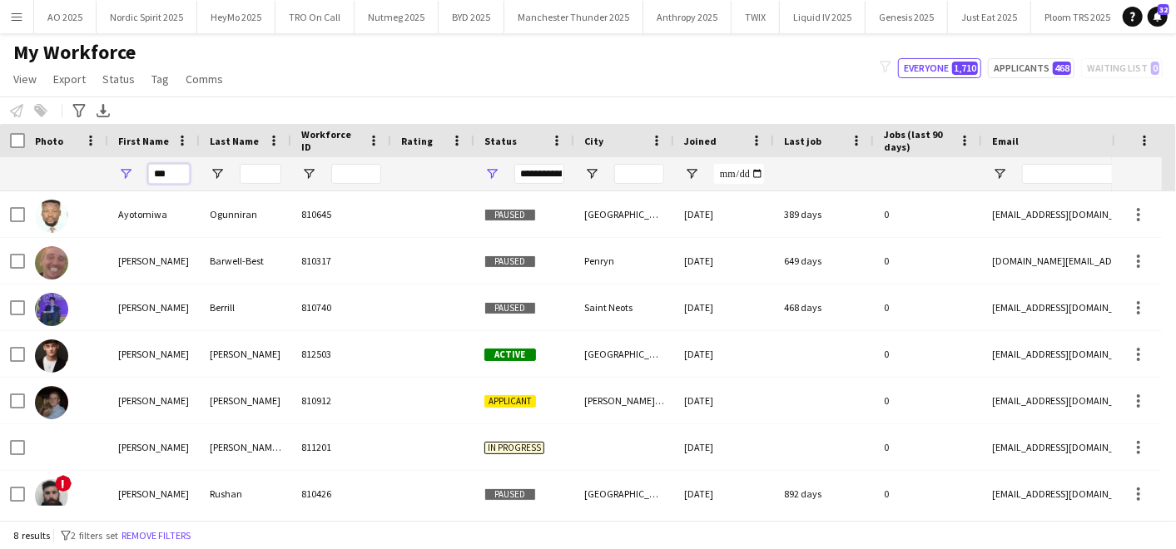
drag, startPoint x: 174, startPoint y: 174, endPoint x: 37, endPoint y: 185, distance: 137.0
click at [37, 185] on div "***" at bounding box center [902, 173] width 1805 height 33
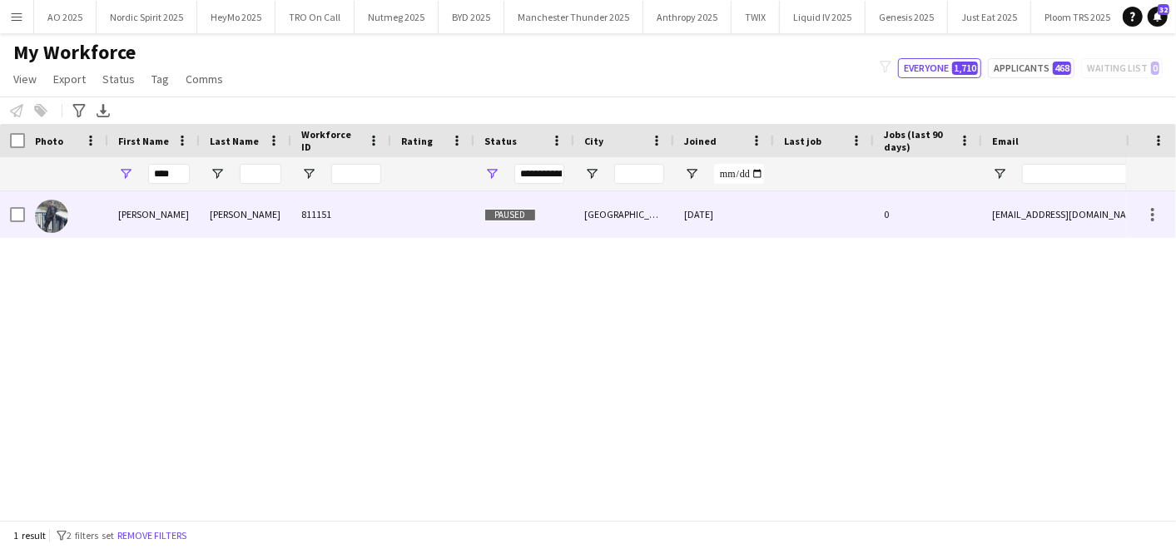
click at [82, 206] on div at bounding box center [66, 214] width 83 height 46
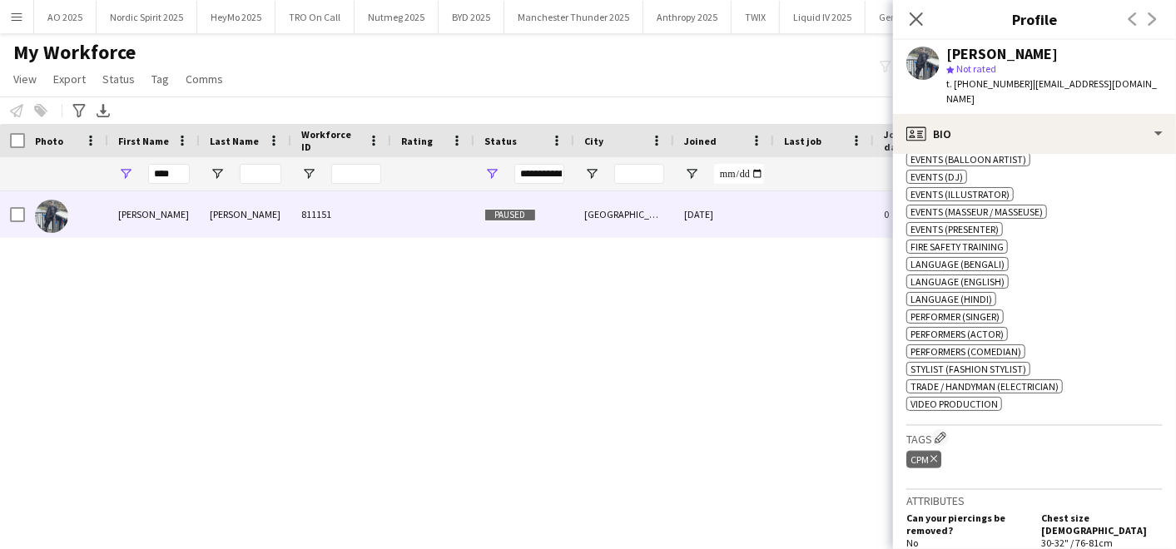
scroll to position [1022, 0]
drag, startPoint x: 176, startPoint y: 178, endPoint x: 103, endPoint y: 158, distance: 75.9
click at [103, 158] on div "****" at bounding box center [902, 173] width 1805 height 33
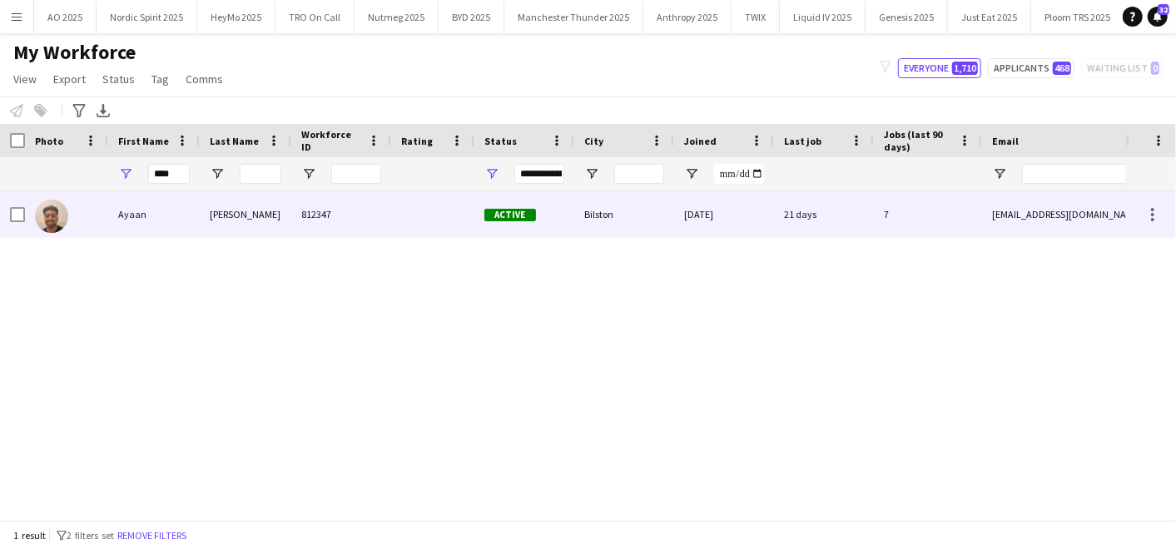
click at [107, 217] on div at bounding box center [66, 214] width 83 height 46
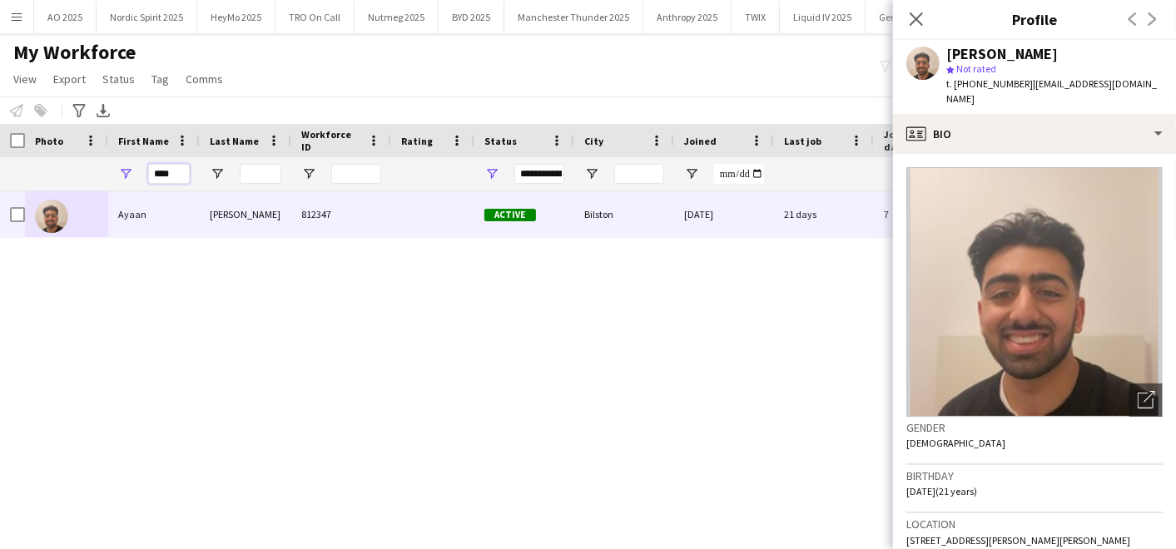
drag, startPoint x: 179, startPoint y: 181, endPoint x: 76, endPoint y: 145, distance: 109.3
click at [76, 145] on div "Workforce Details Photo First Name" at bounding box center [902, 157] width 1805 height 67
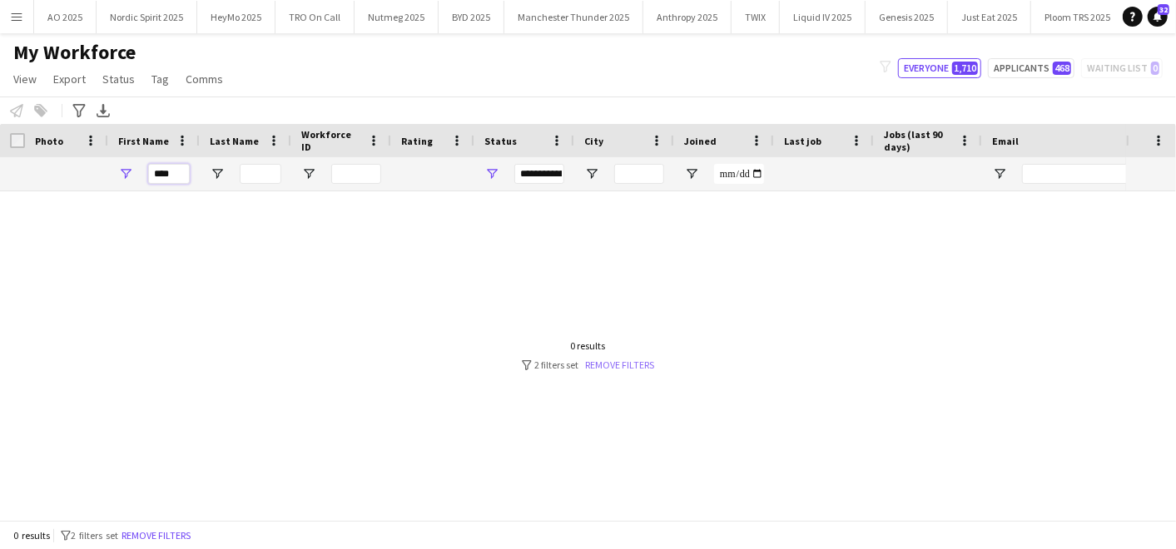
type input "****"
click at [609, 362] on link "Remove filters" at bounding box center [620, 365] width 69 height 12
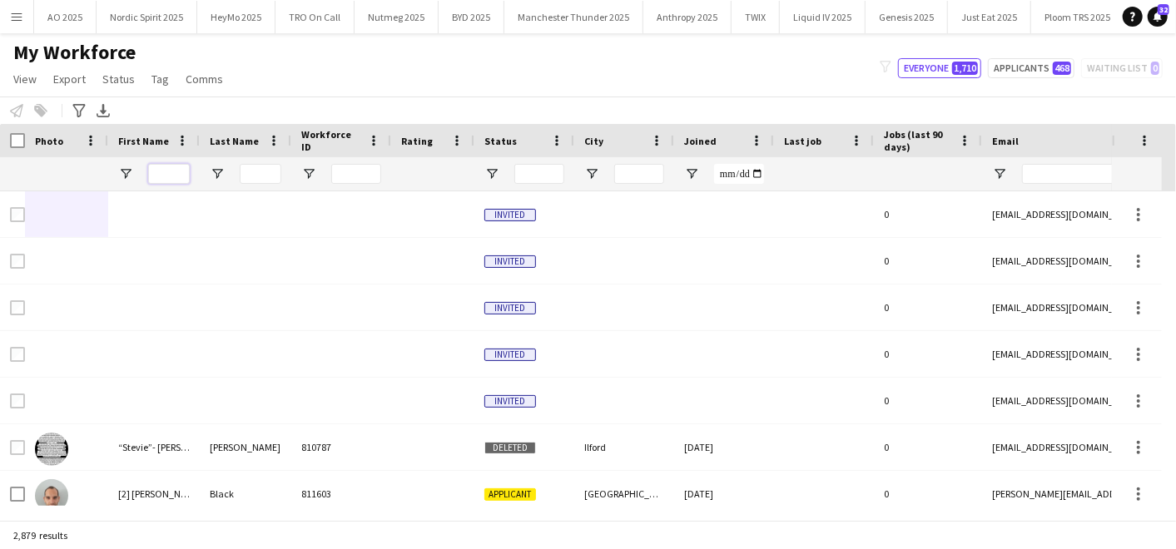
click at [169, 173] on input "First Name Filter Input" at bounding box center [169, 174] width 42 height 20
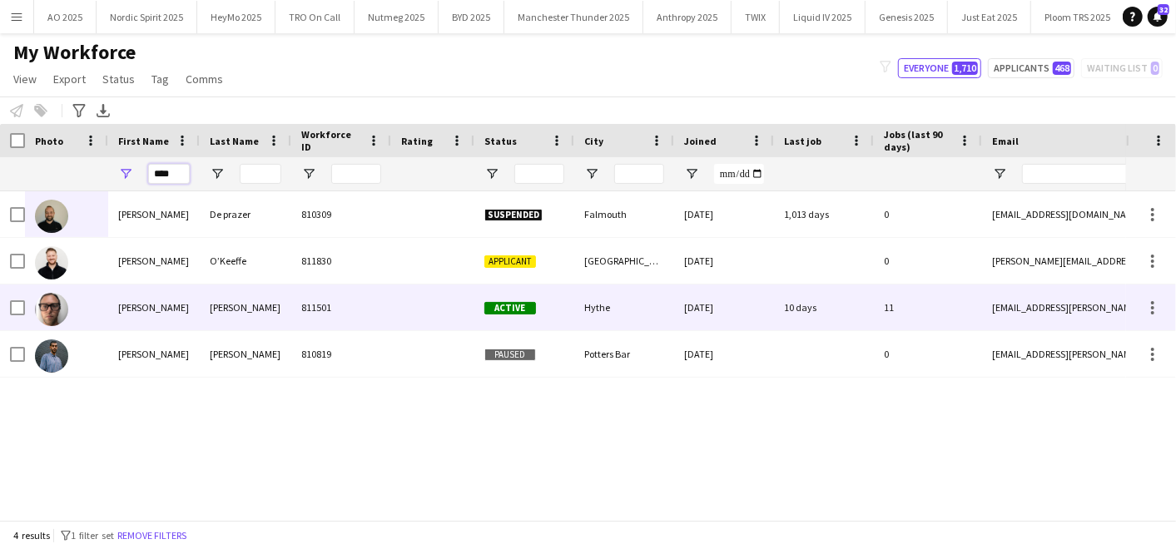
type input "****"
click at [226, 296] on div "[PERSON_NAME]" at bounding box center [246, 308] width 92 height 46
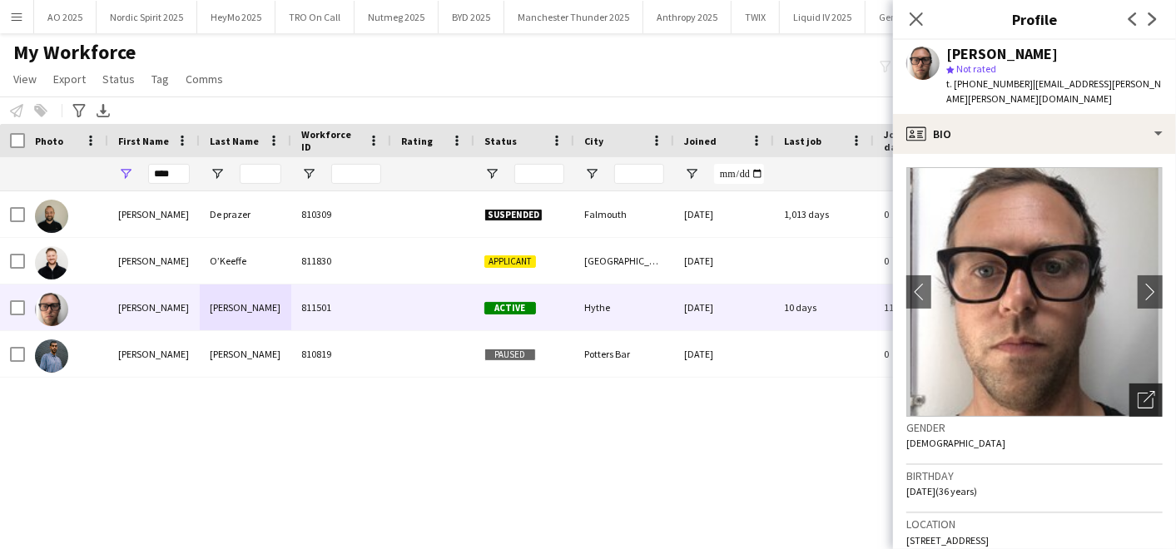
click at [1130, 384] on div "Open photos pop-in" at bounding box center [1146, 400] width 33 height 33
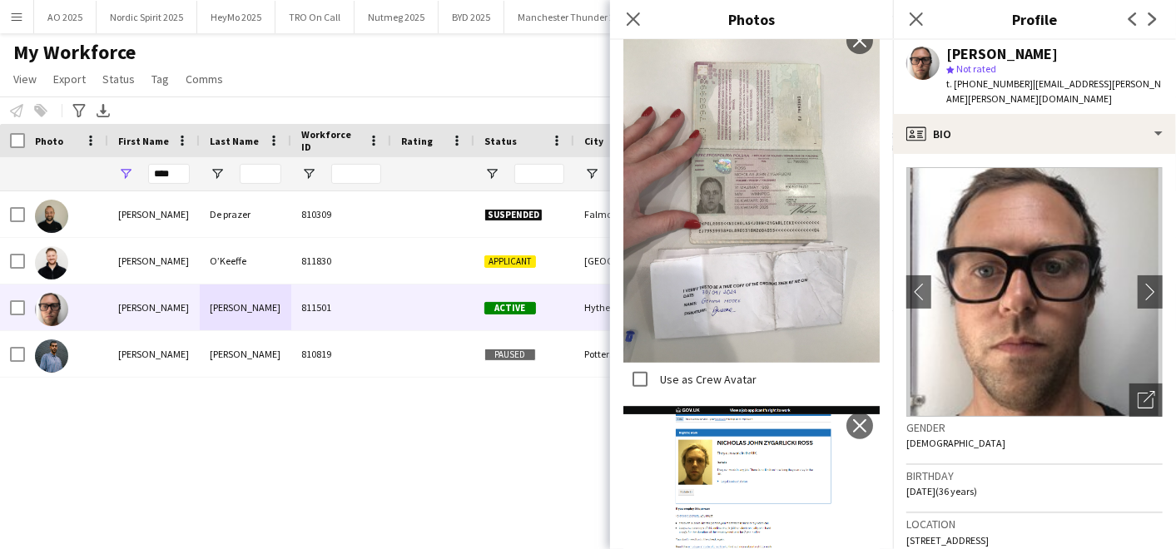
scroll to position [448, 0]
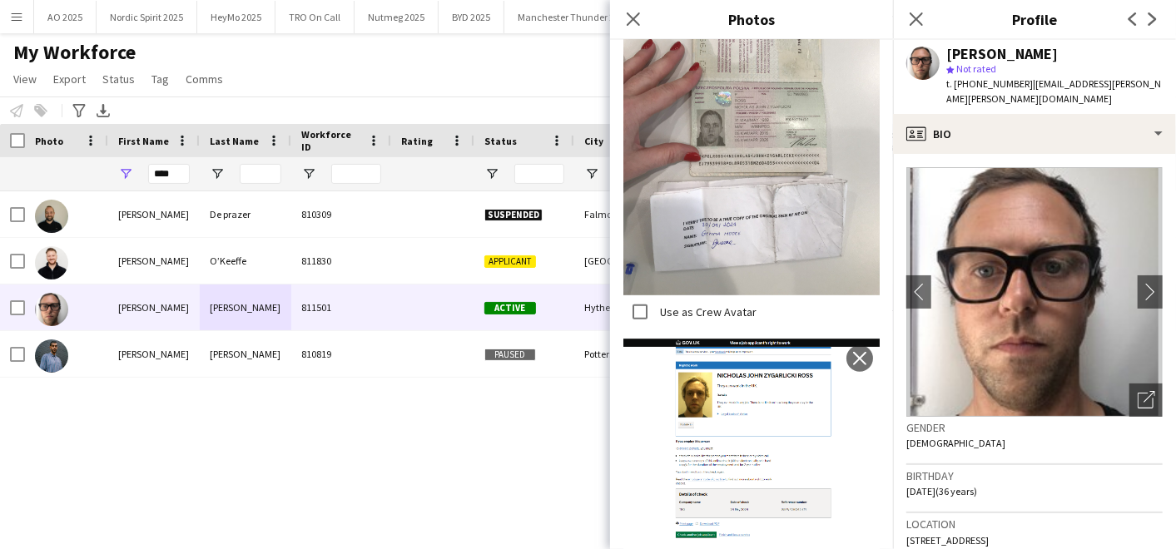
click at [719, 363] on img at bounding box center [752, 446] width 256 height 214
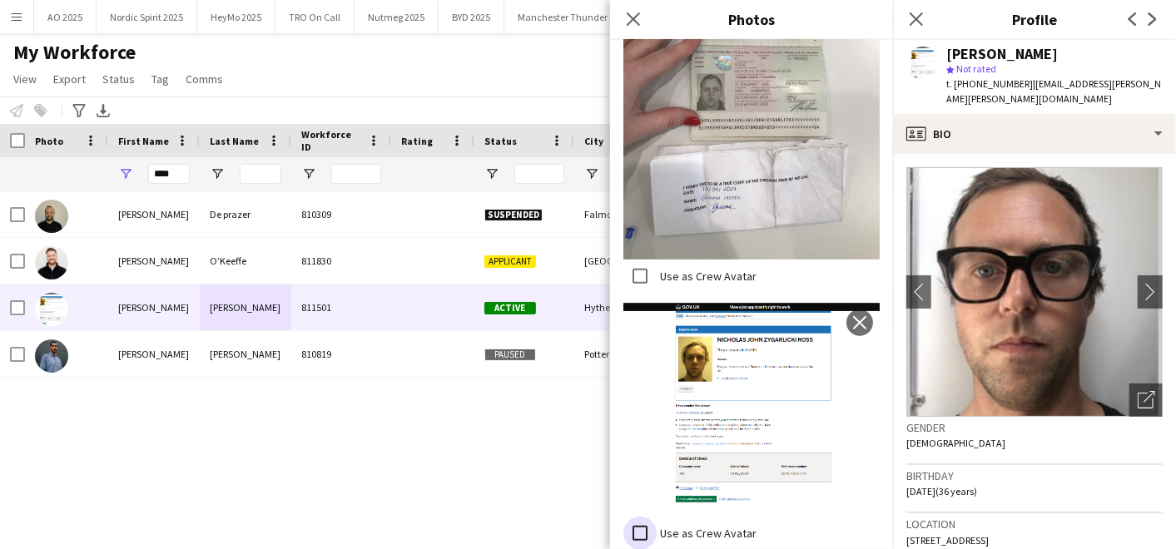
scroll to position [408, 0]
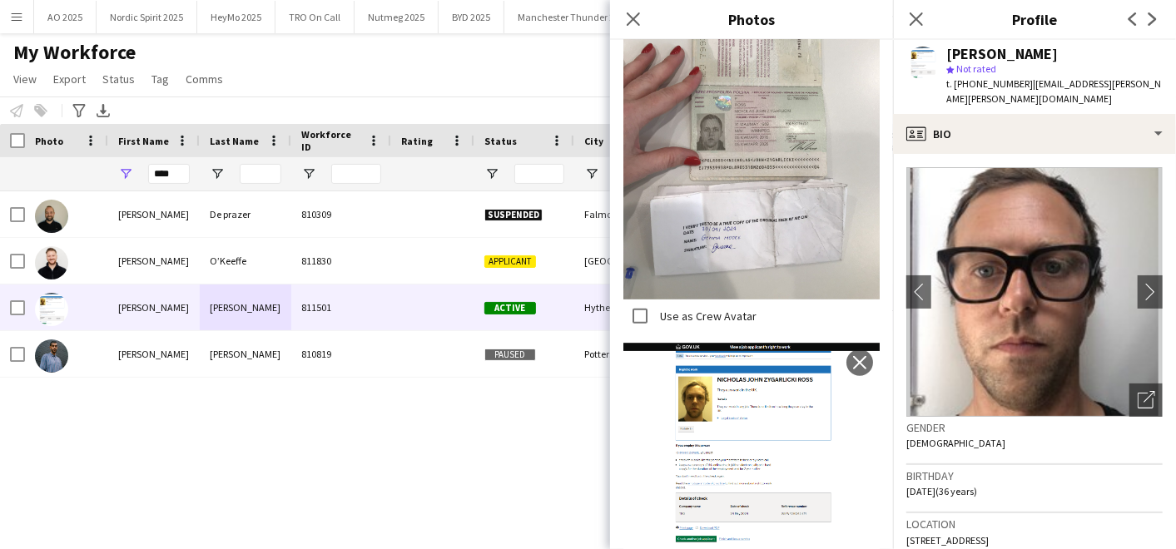
click at [672, 366] on img at bounding box center [752, 450] width 256 height 214
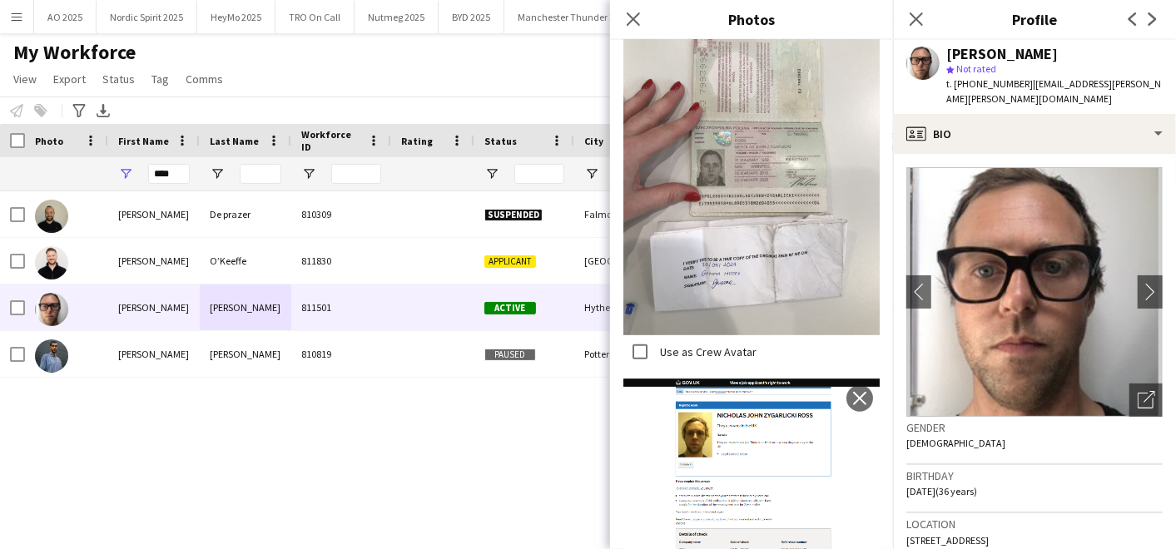
scroll to position [448, 0]
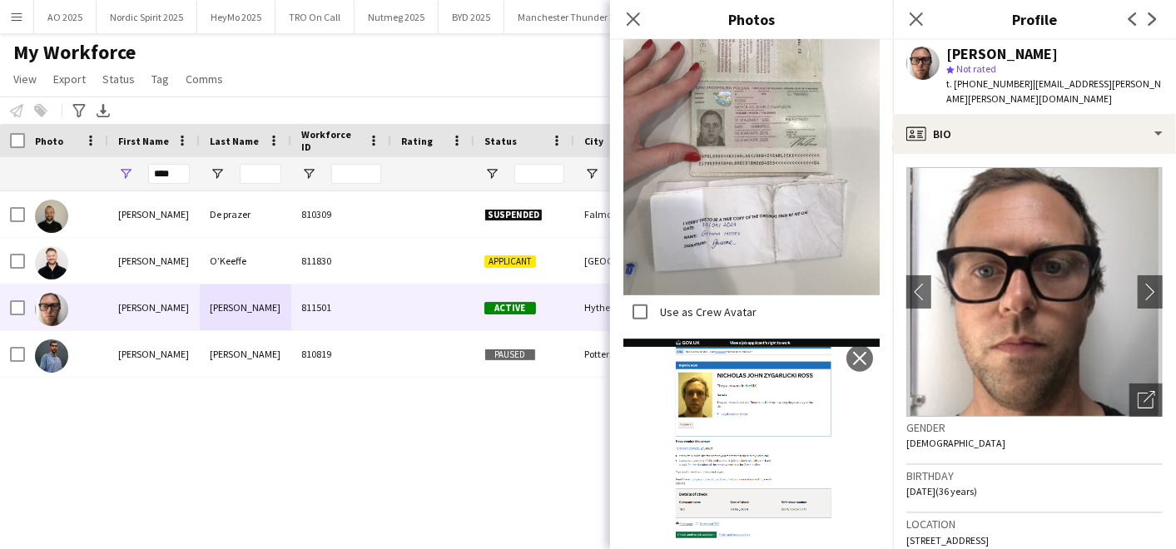
click at [521, 390] on div "[PERSON_NAME] 810309 Suspended Falmouth [DATE] 1,013 days 0 [EMAIL_ADDRESS][DOM…" at bounding box center [563, 348] width 1126 height 315
